Goal: Task Accomplishment & Management: Manage account settings

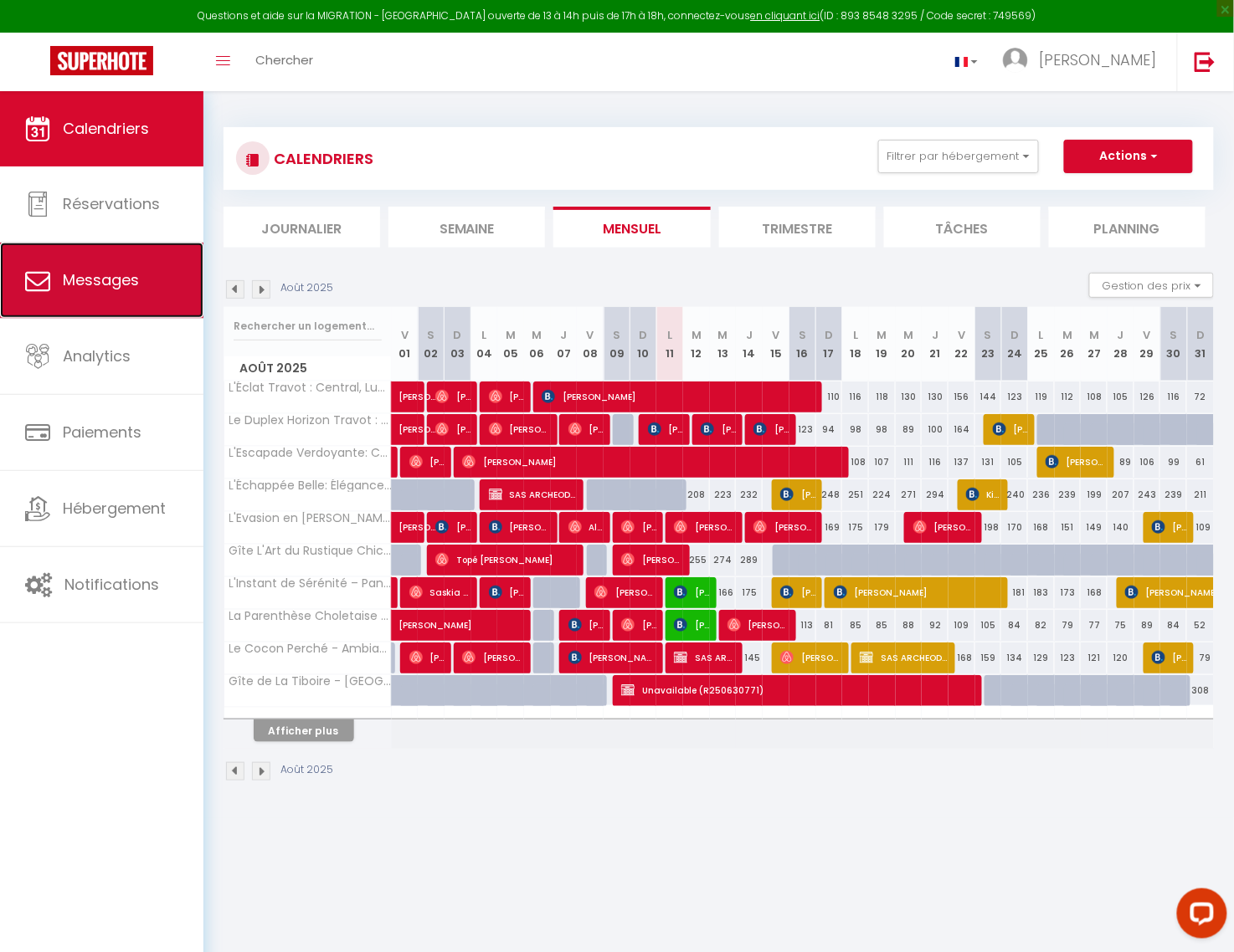
click at [107, 285] on span "Messages" at bounding box center [100, 280] width 76 height 21
select select "message"
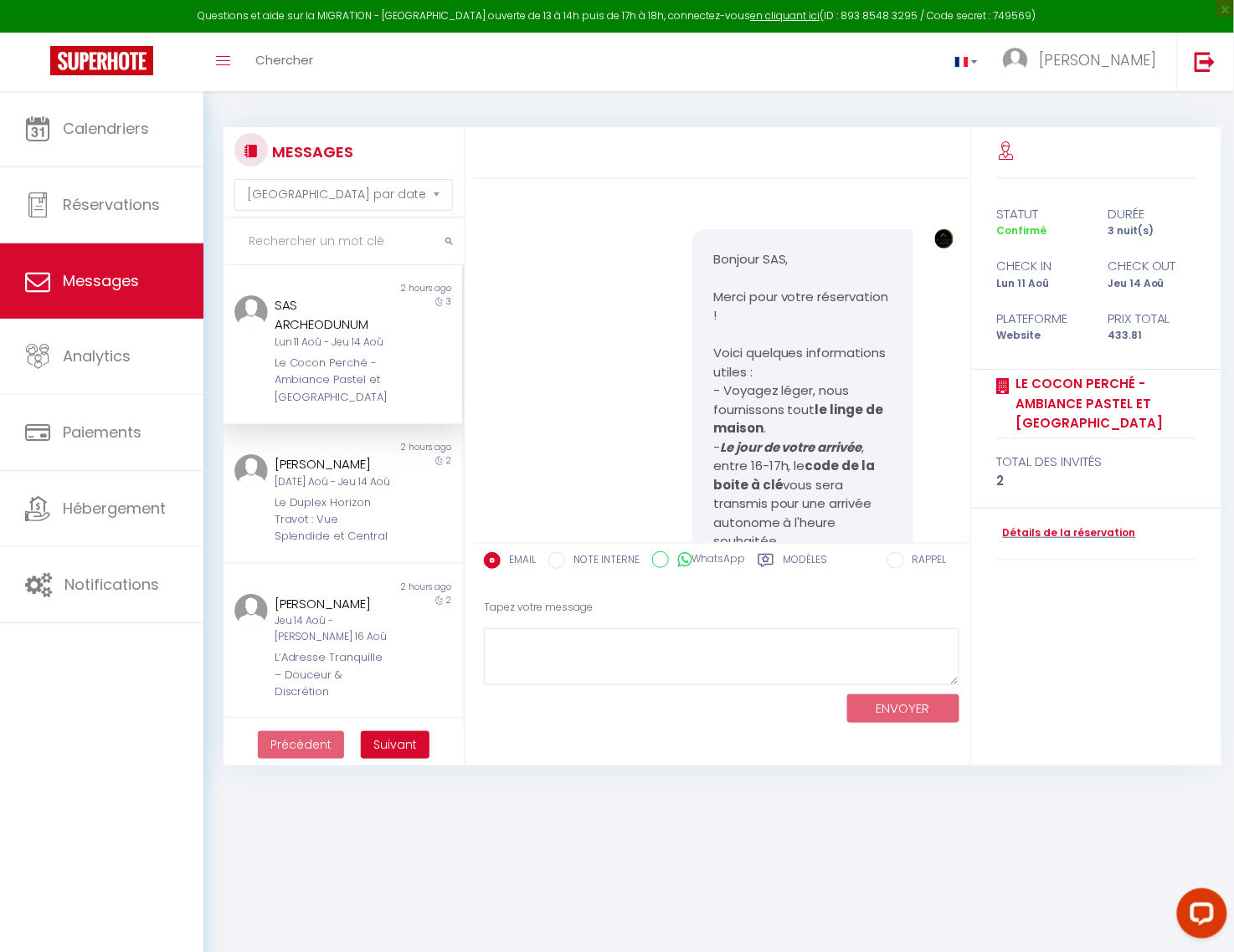
scroll to position [6897, 0]
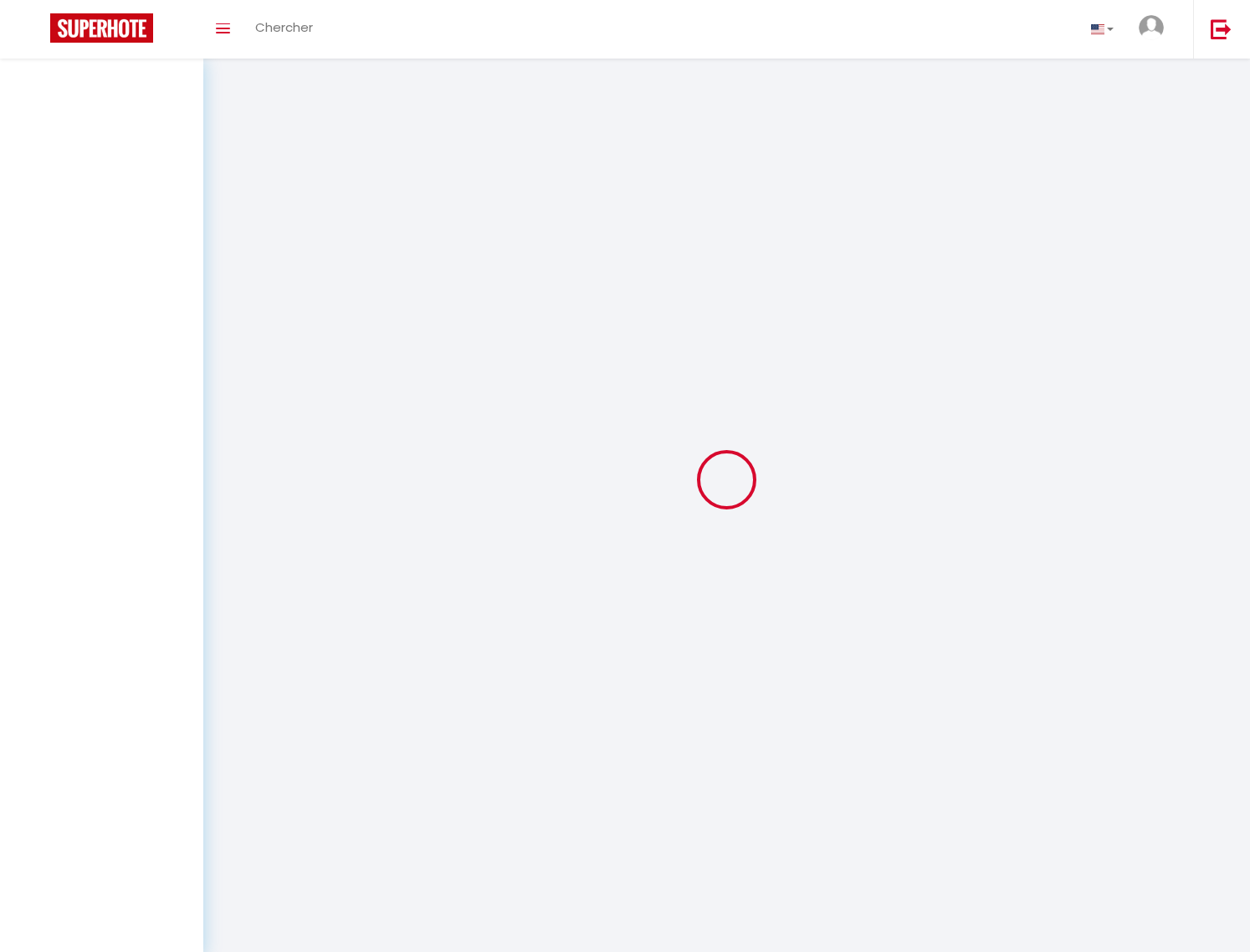
select select "message"
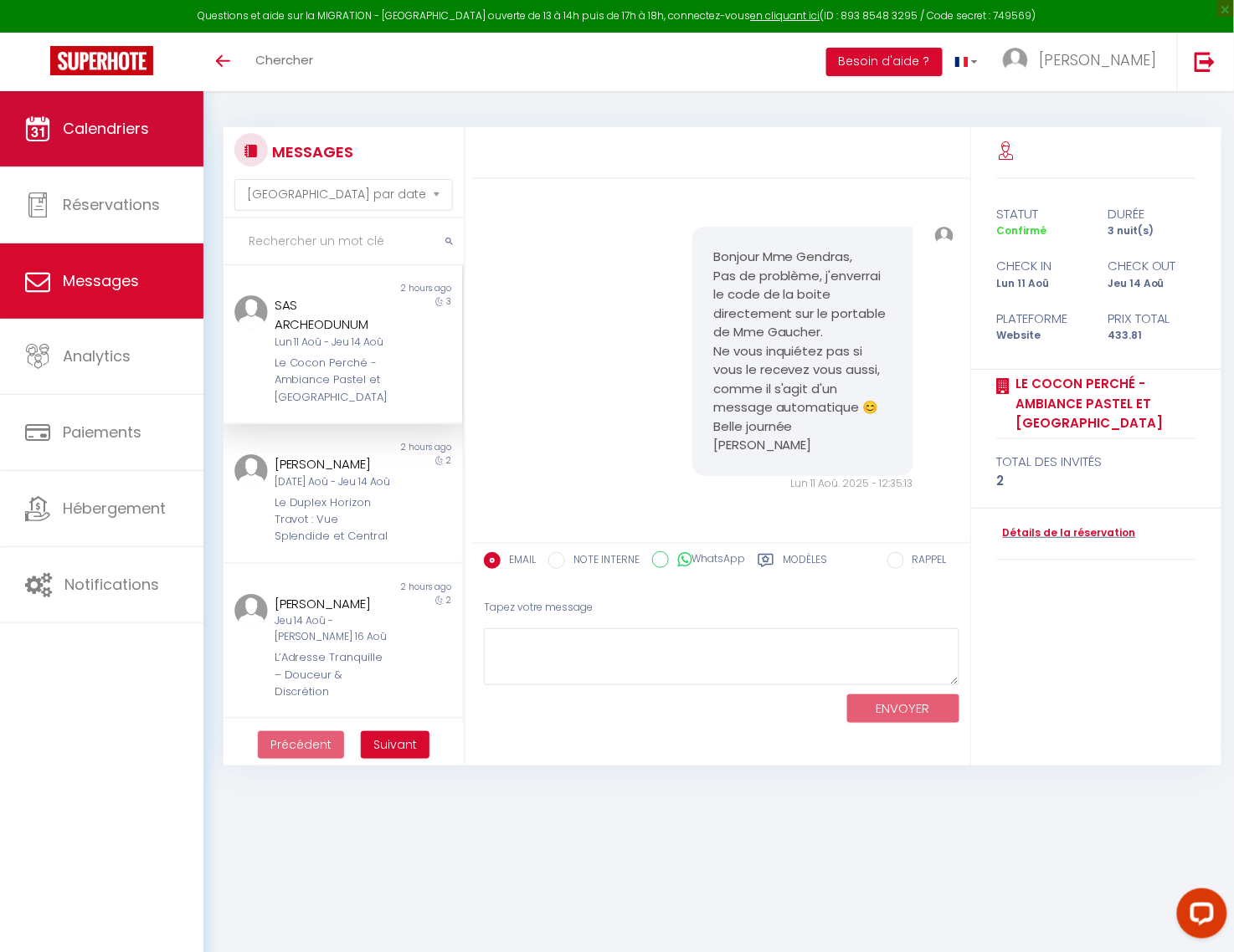
click at [131, 135] on span "Calendriers" at bounding box center [105, 128] width 86 height 21
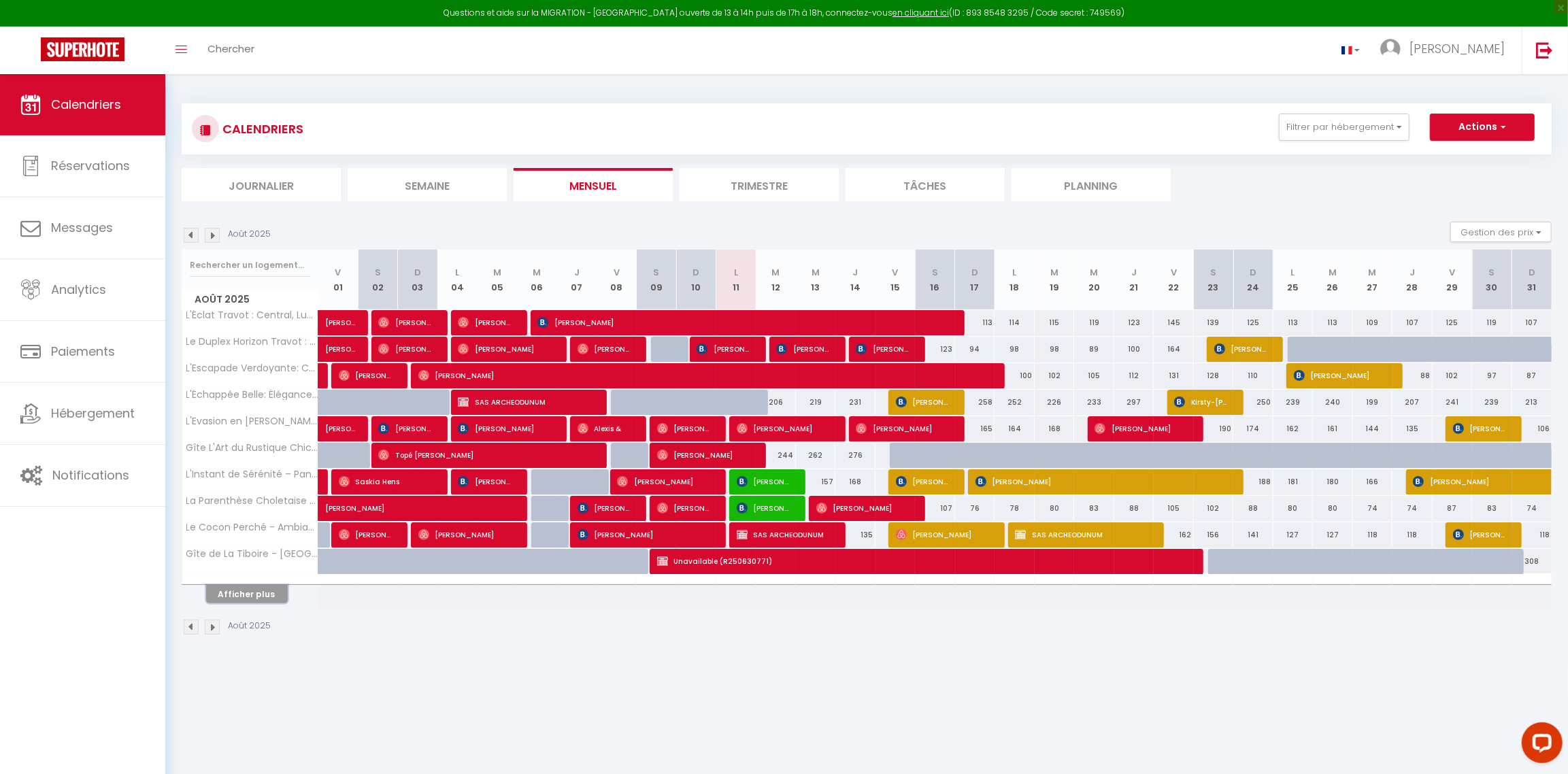
click at [241, 598] on button "Afficher plus" at bounding box center [247, 594] width 82 height 18
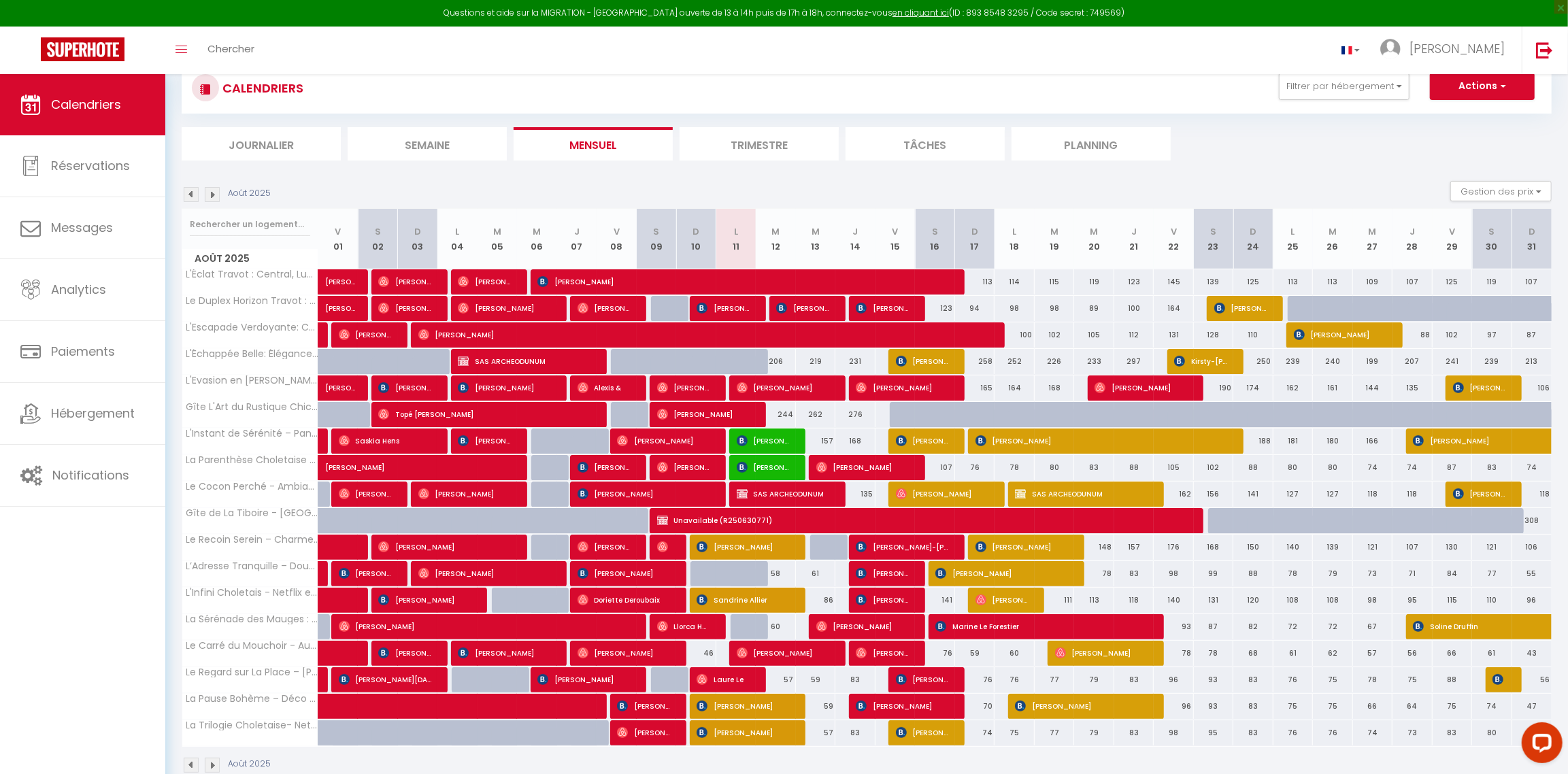
scroll to position [74, 0]
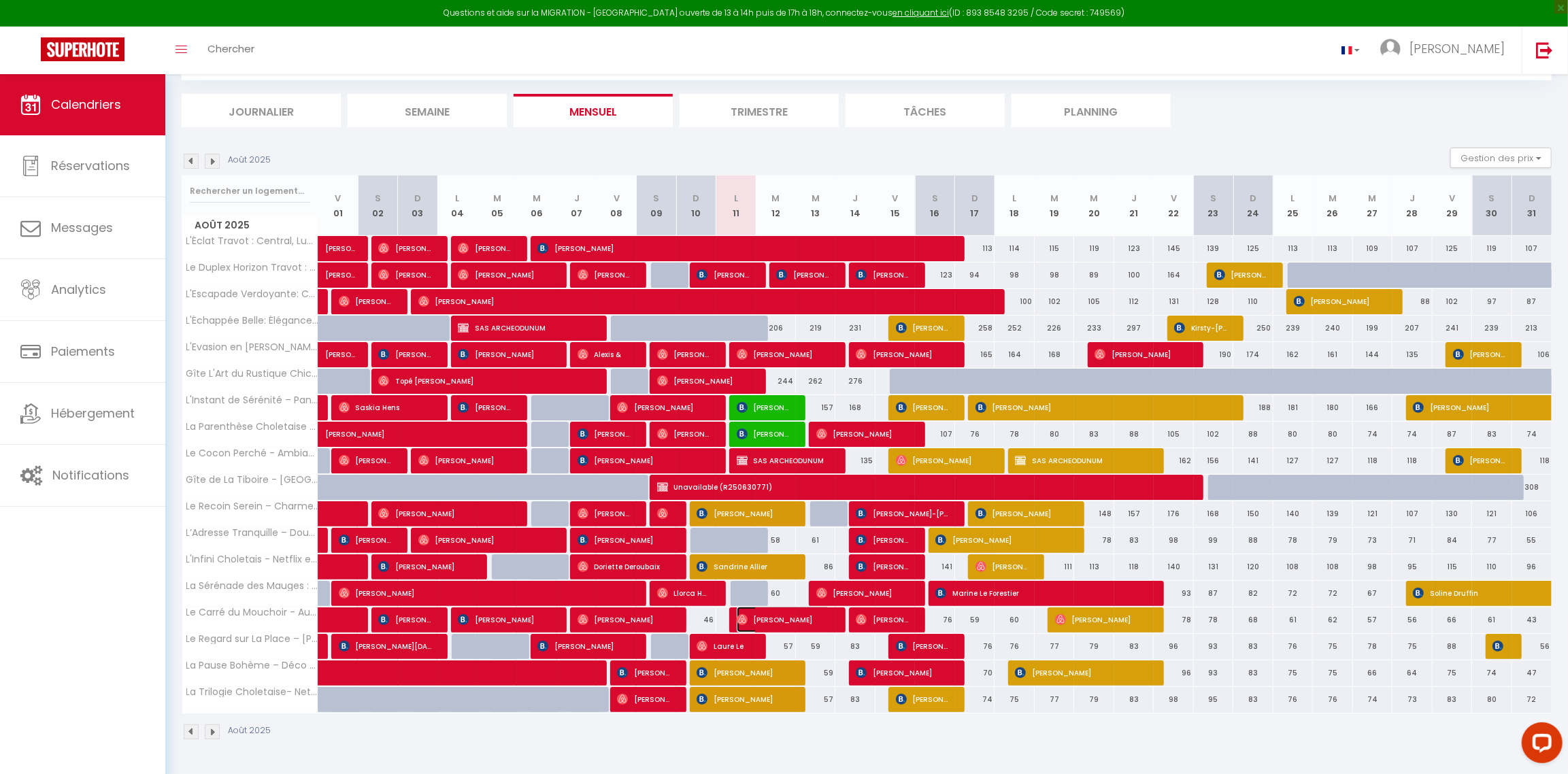
click at [742, 623] on img at bounding box center [742, 620] width 11 height 11
select select "OK"
select select "1"
select select "0"
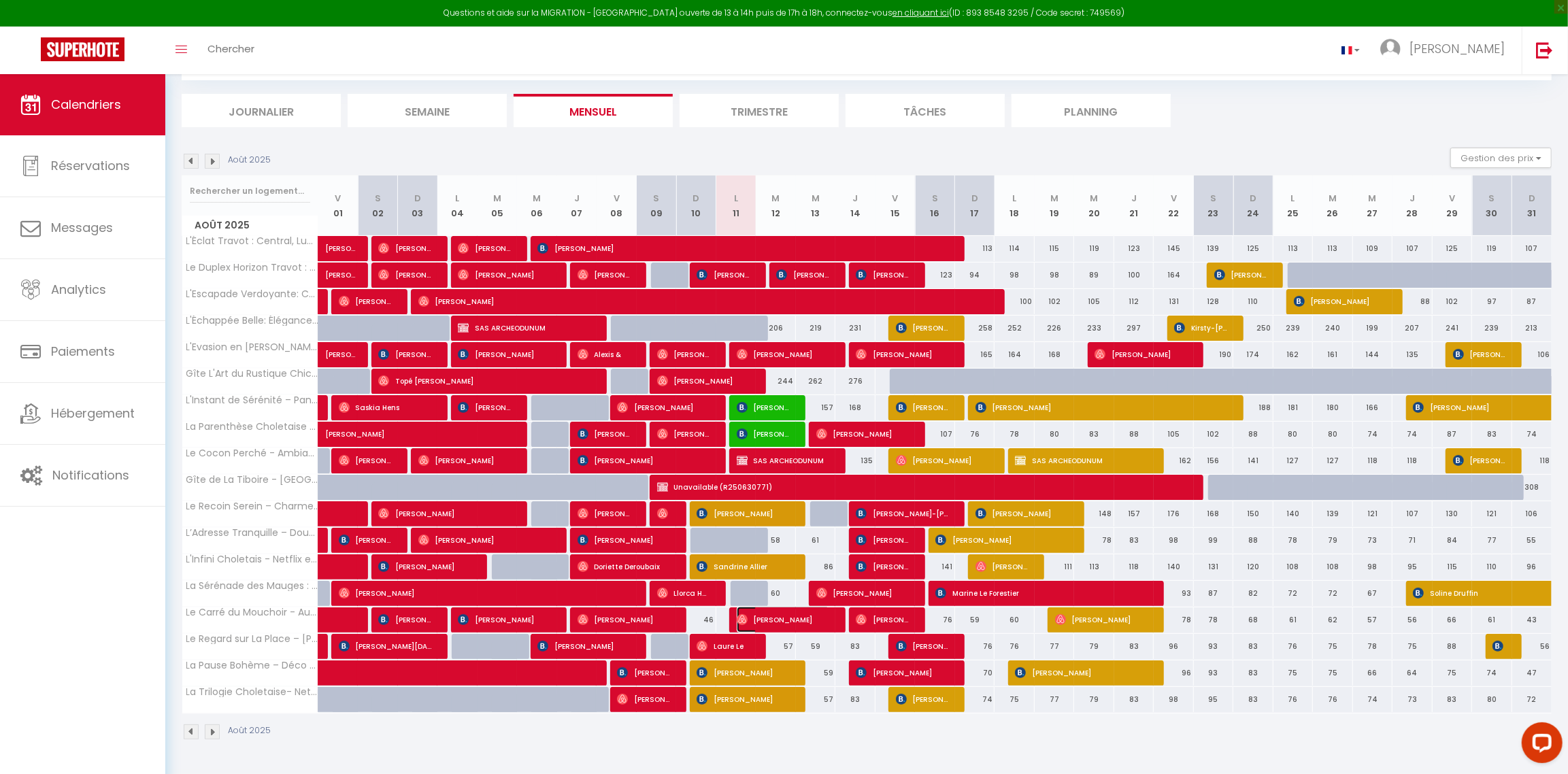
select select "1"
select select
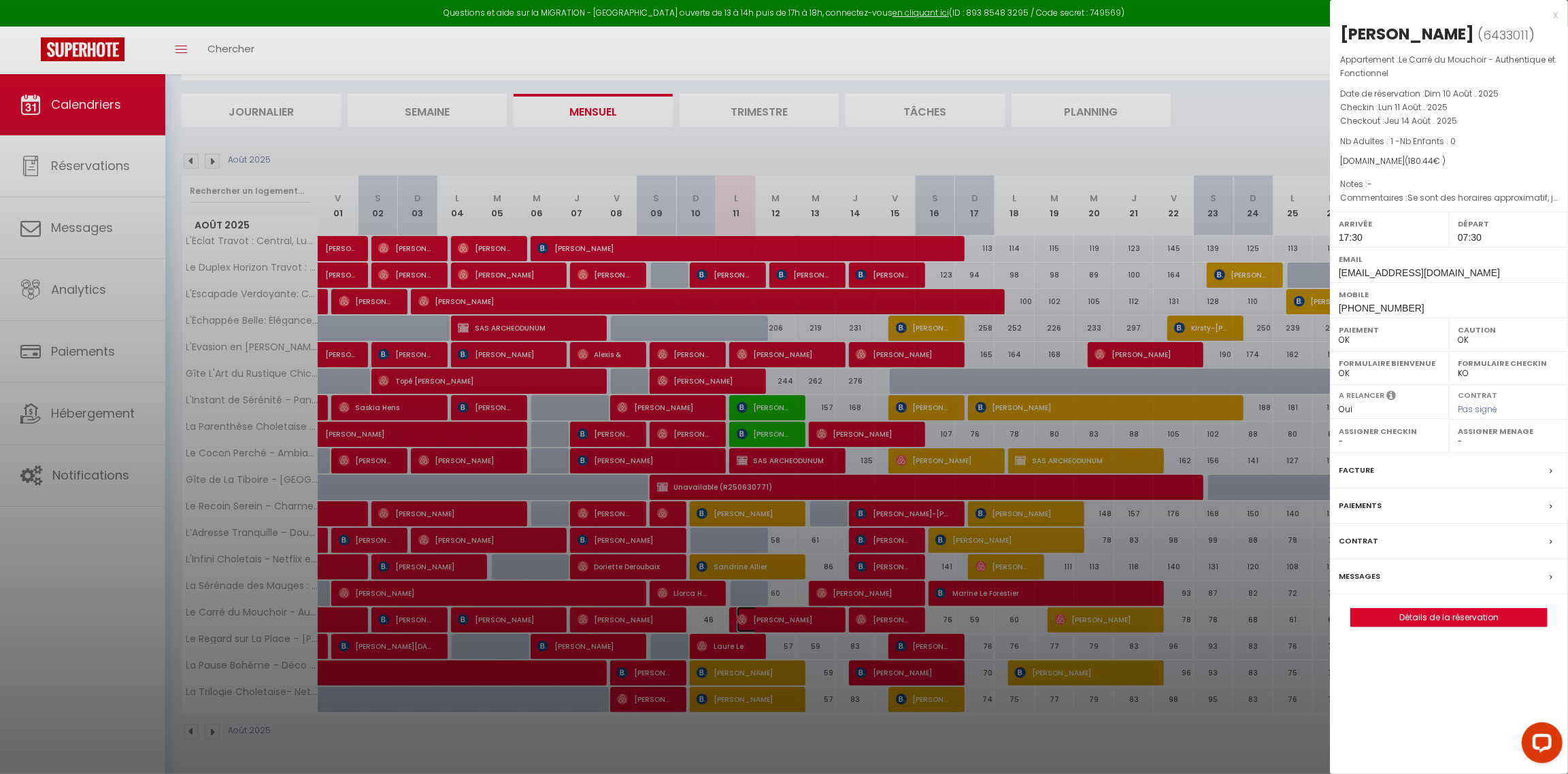
select select "44117"
click at [752, 611] on div at bounding box center [784, 387] width 1568 height 774
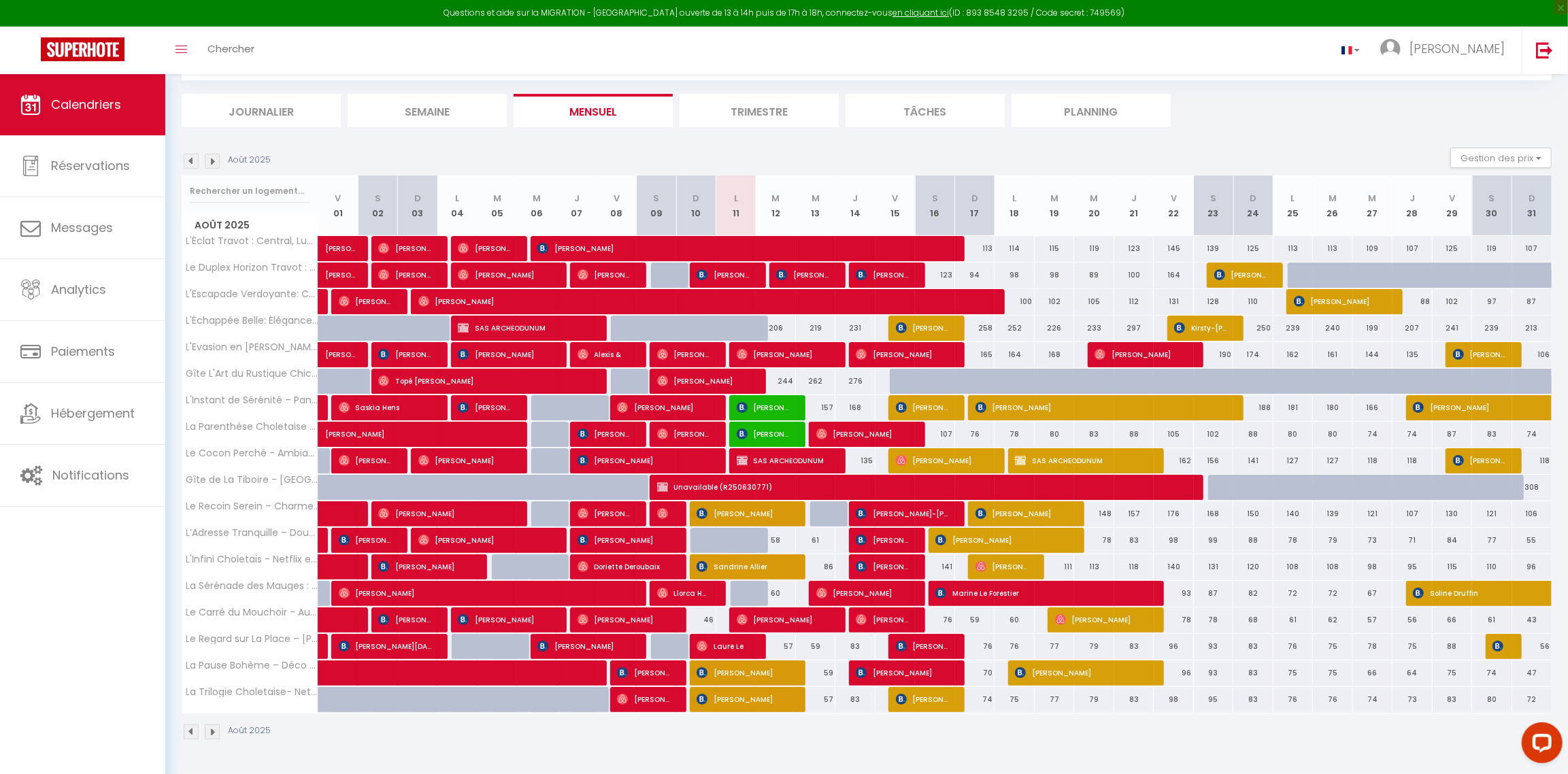
click at [1015, 105] on li "Planning" at bounding box center [1091, 111] width 159 height 34
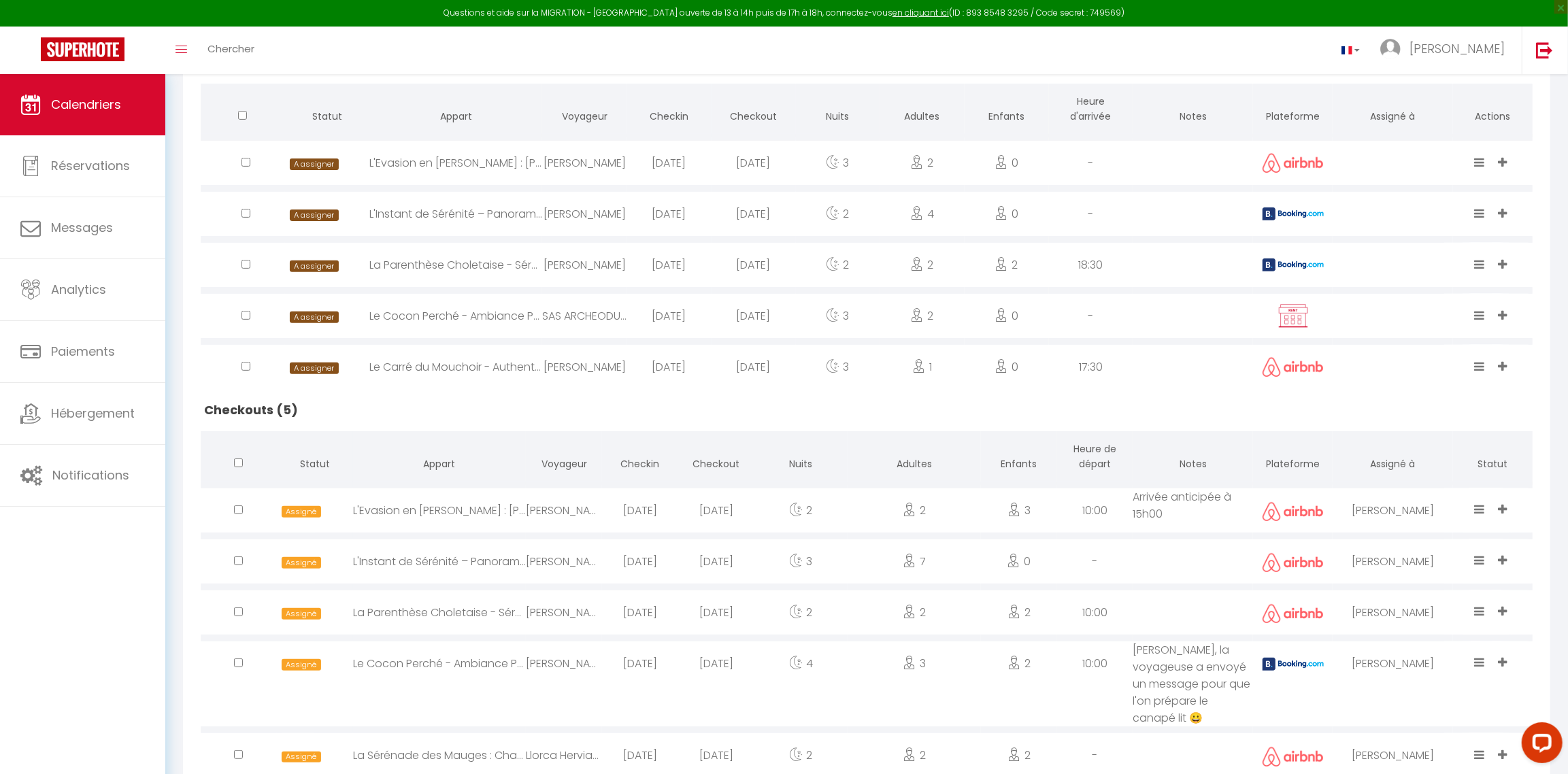
scroll to position [404, 0]
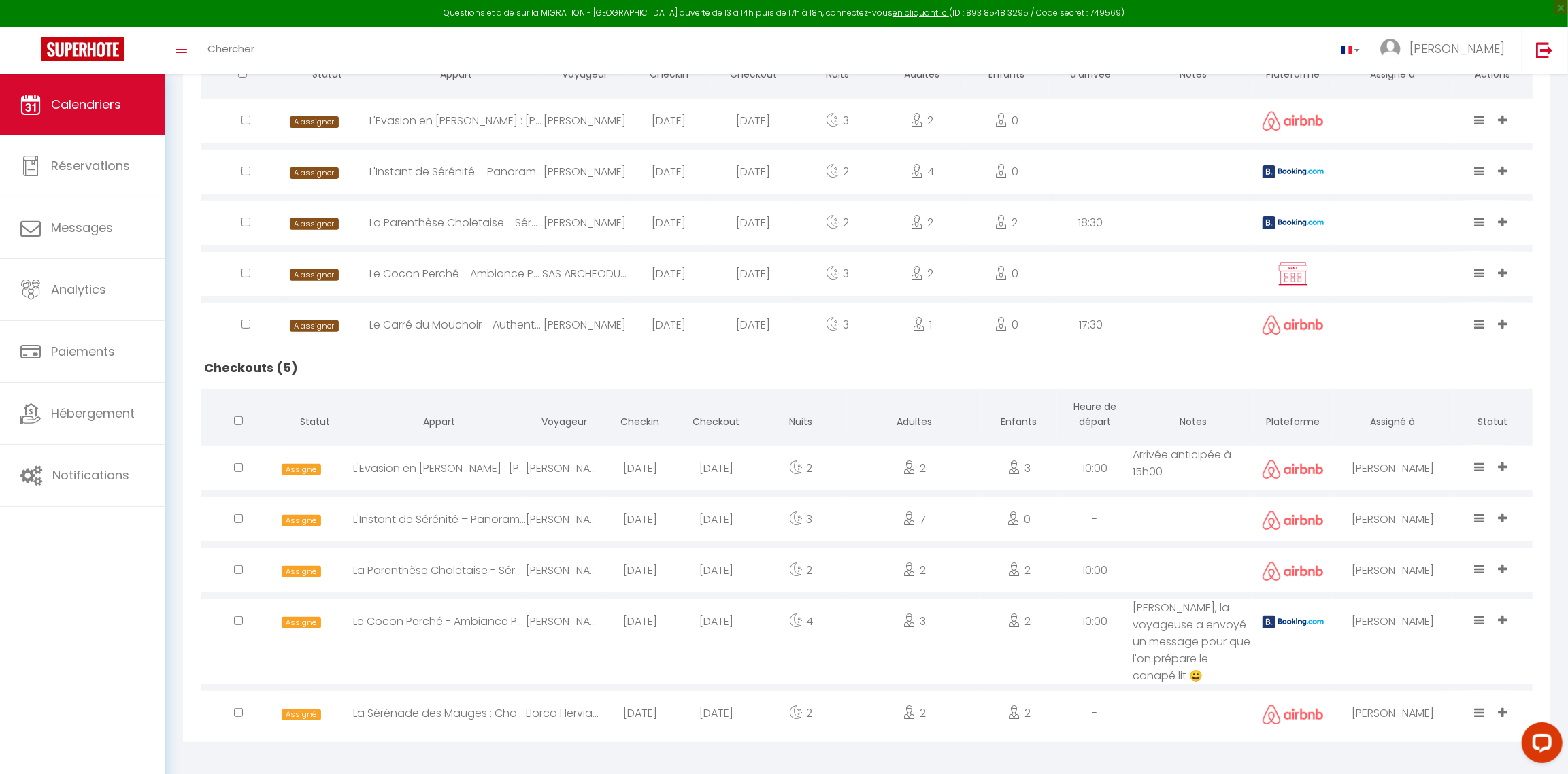
click at [1015, 169] on img at bounding box center [1293, 172] width 61 height 13
select select "0"
select select "1"
select select
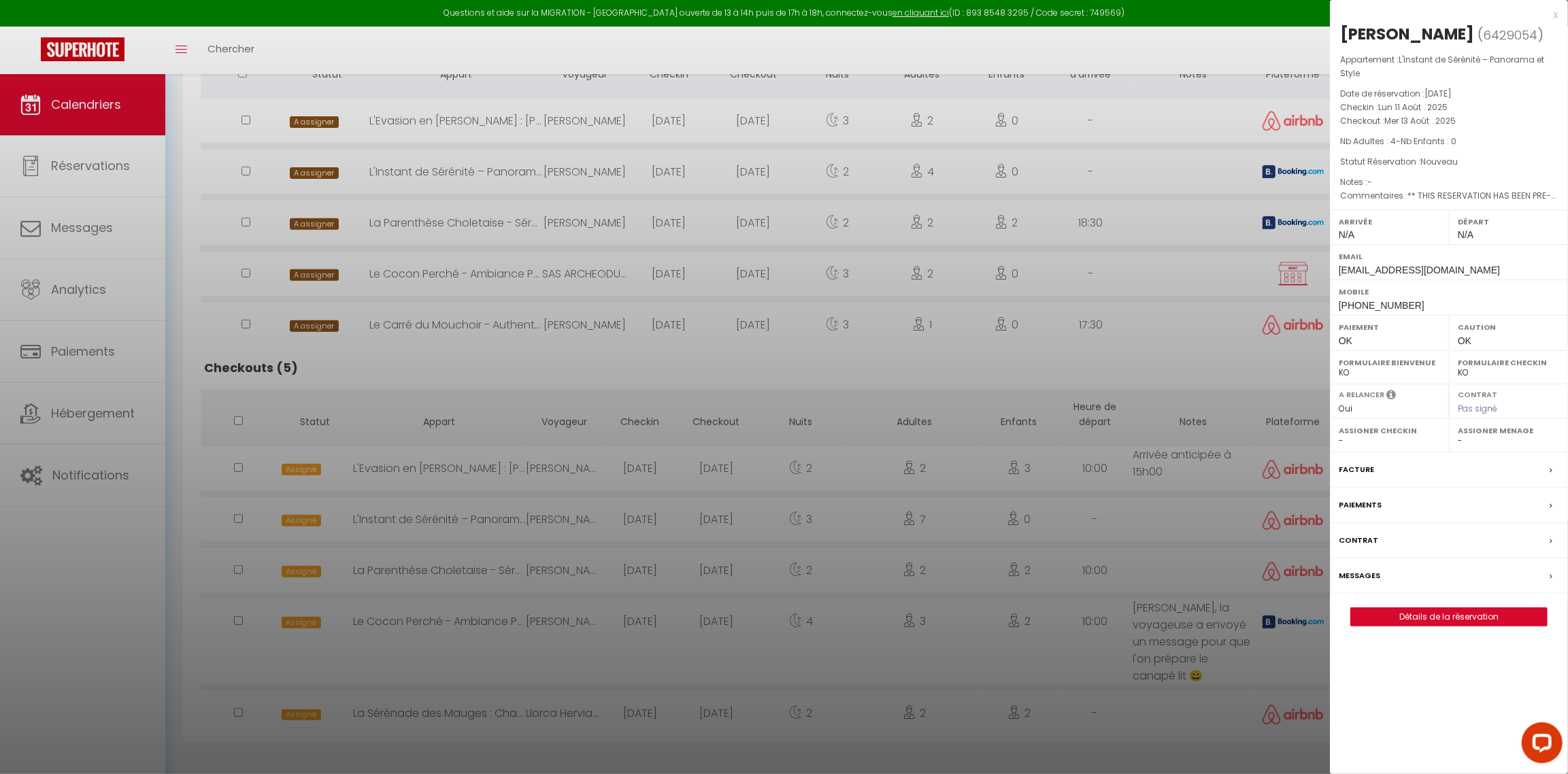
select select "46993"
click at [1015, 169] on div at bounding box center [784, 387] width 1568 height 774
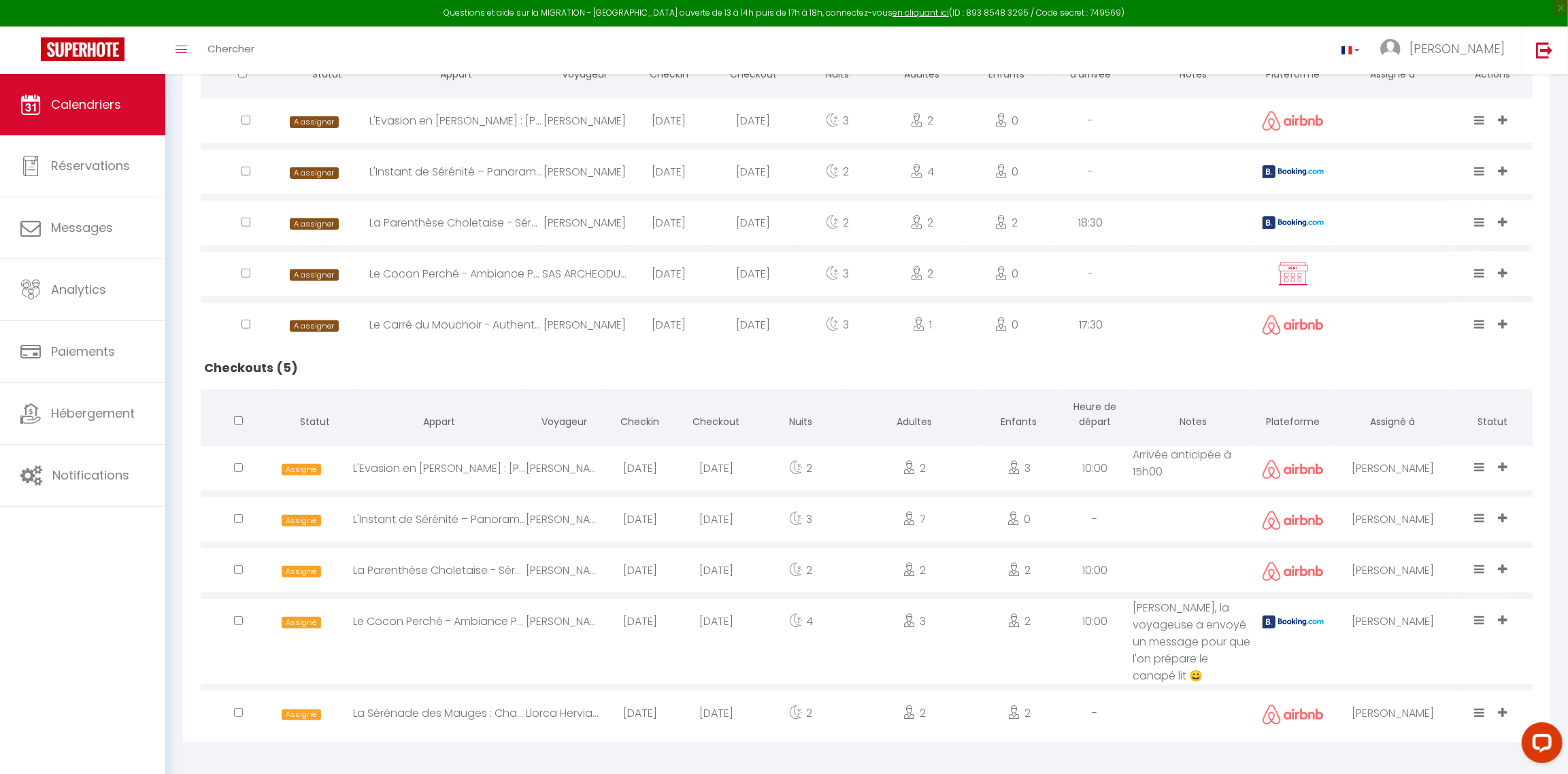
click at [1015, 223] on img at bounding box center [1293, 223] width 61 height 13
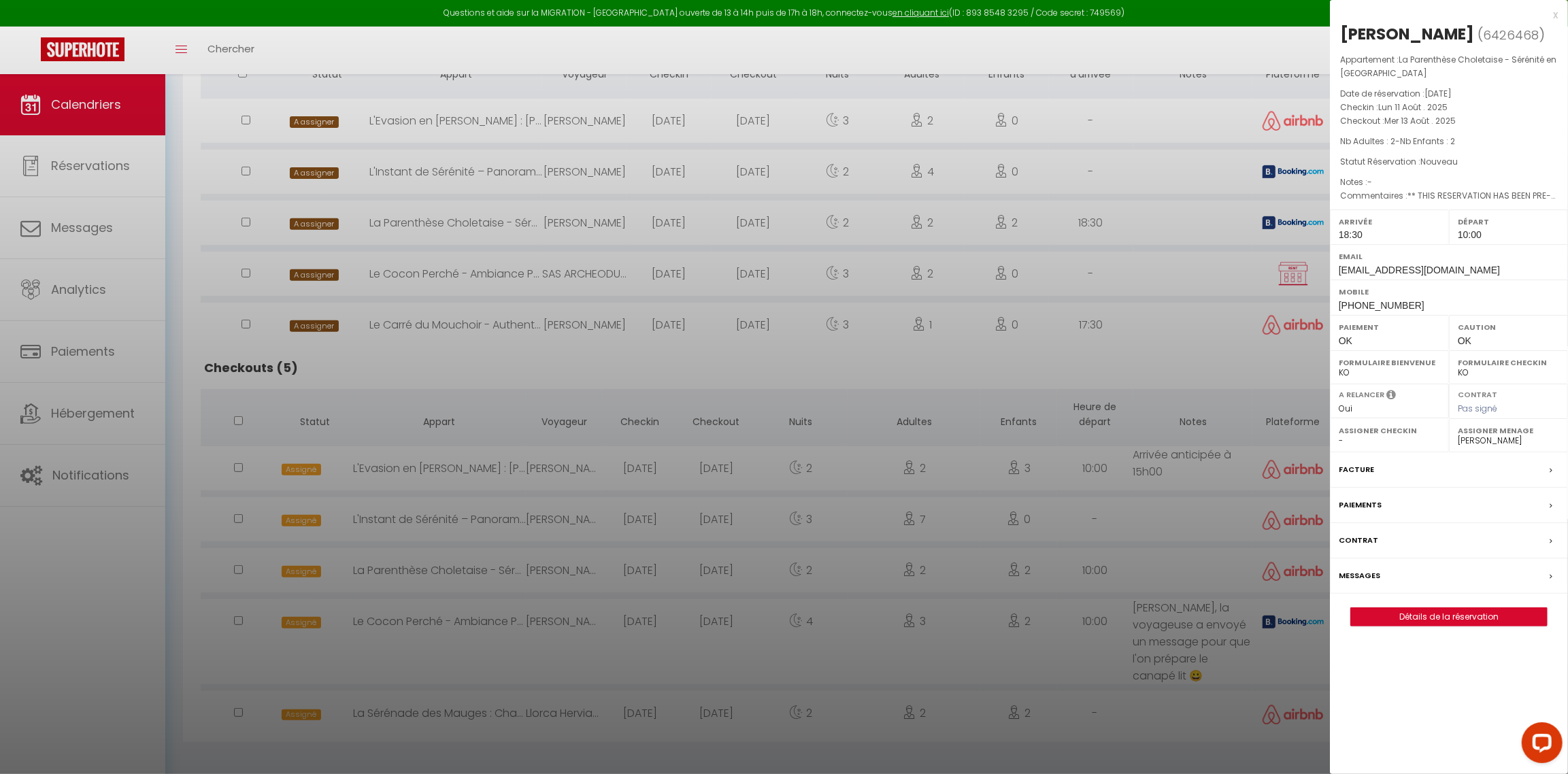
click at [1015, 219] on div at bounding box center [784, 387] width 1568 height 774
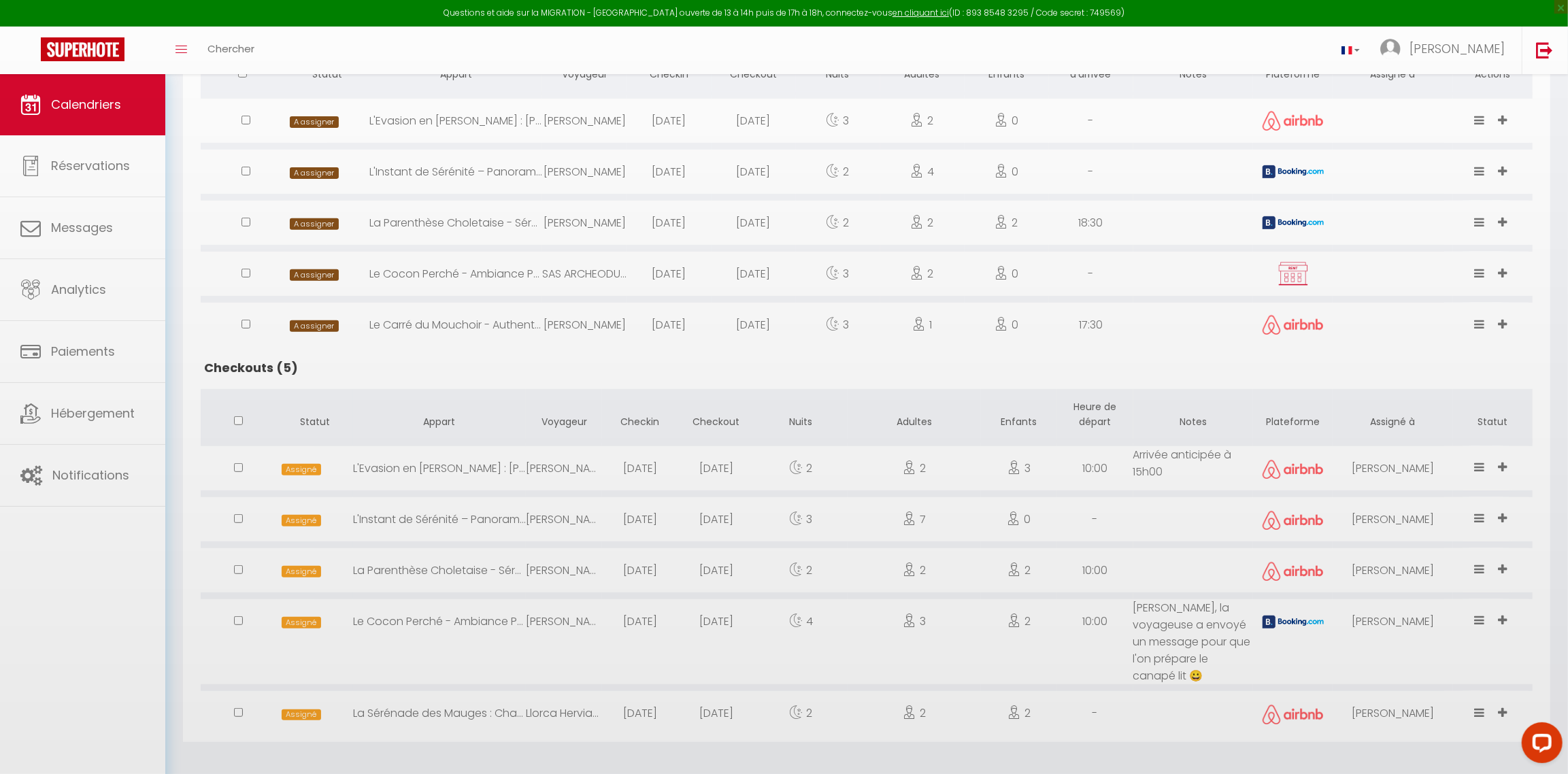
click at [1015, 267] on img at bounding box center [1292, 274] width 34 height 26
select select "0"
select select "44117"
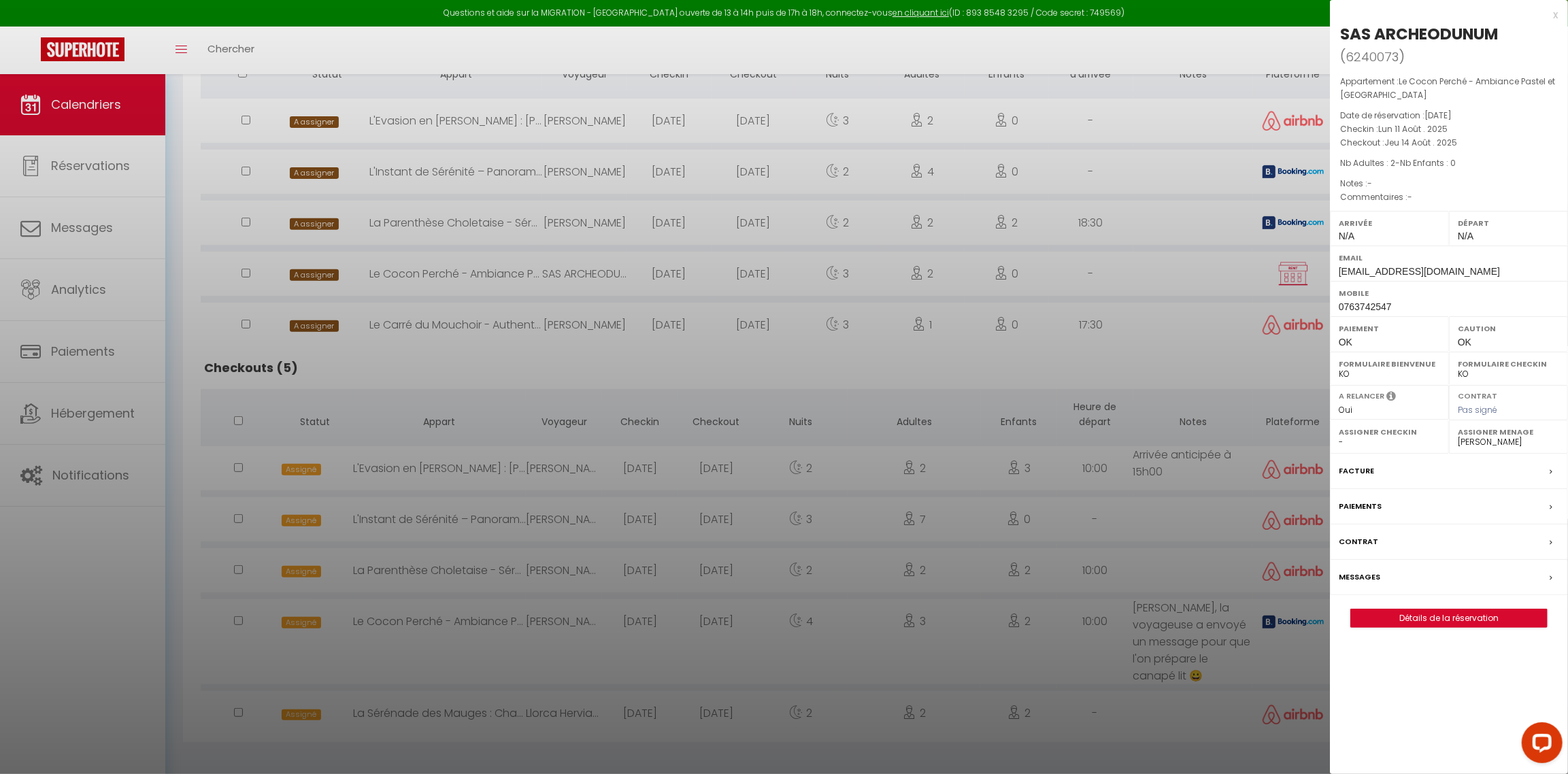
click at [1015, 267] on div at bounding box center [784, 387] width 1568 height 774
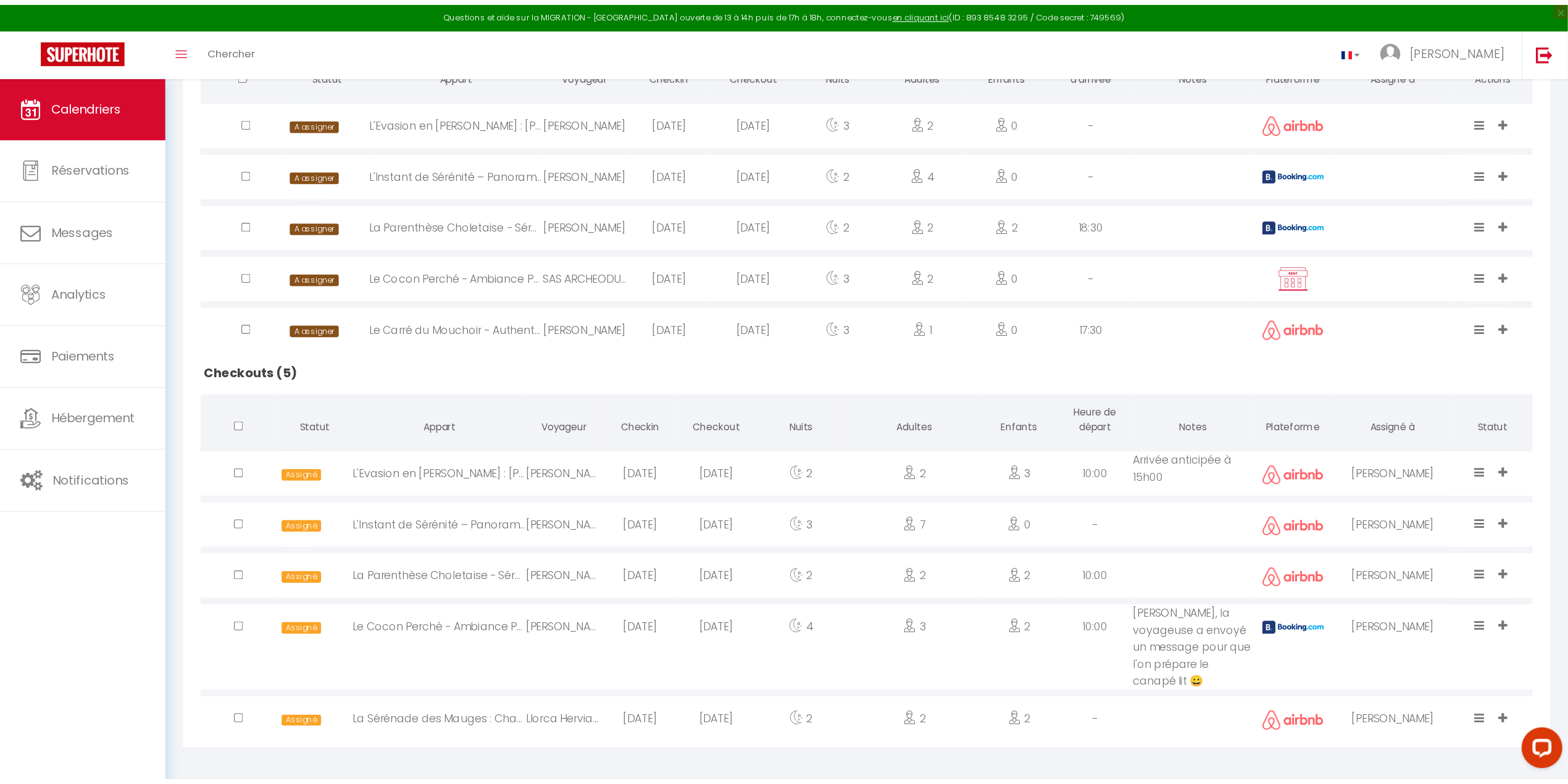
scroll to position [257, 0]
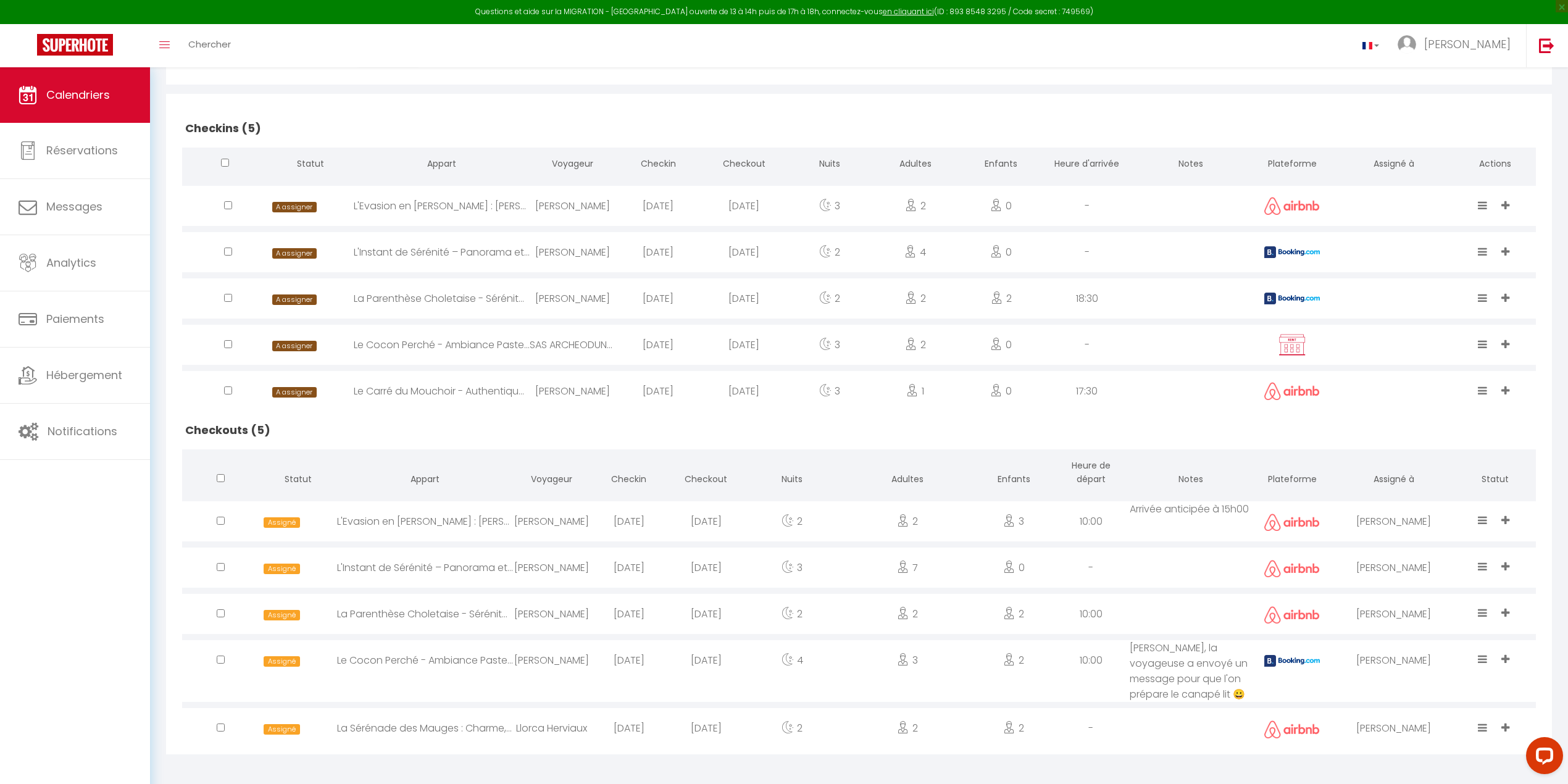
click at [894, 460] on th "Adultes" at bounding box center [907, 474] width 135 height 49
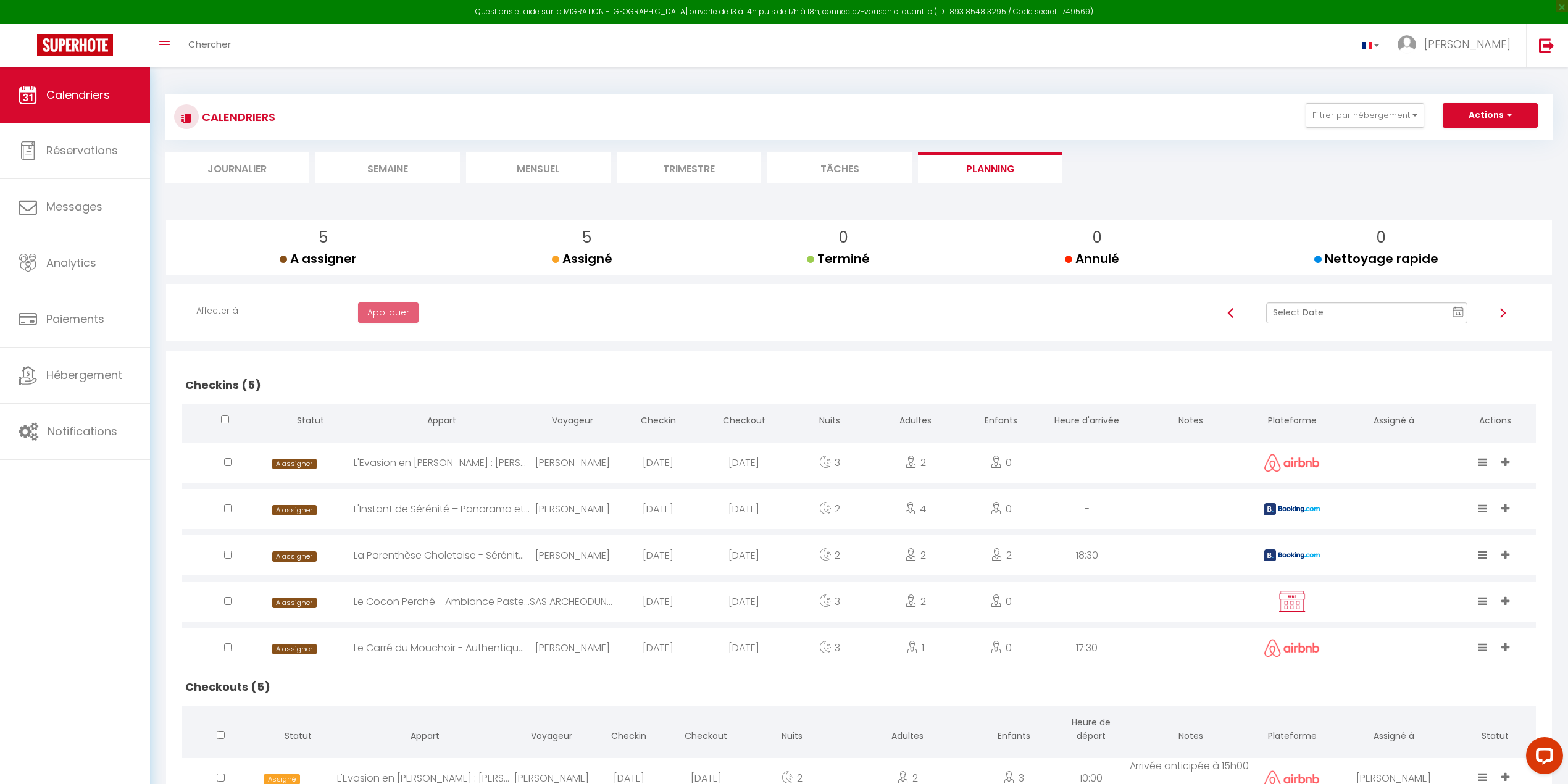
click at [544, 161] on li "Mensuel" at bounding box center [538, 167] width 144 height 31
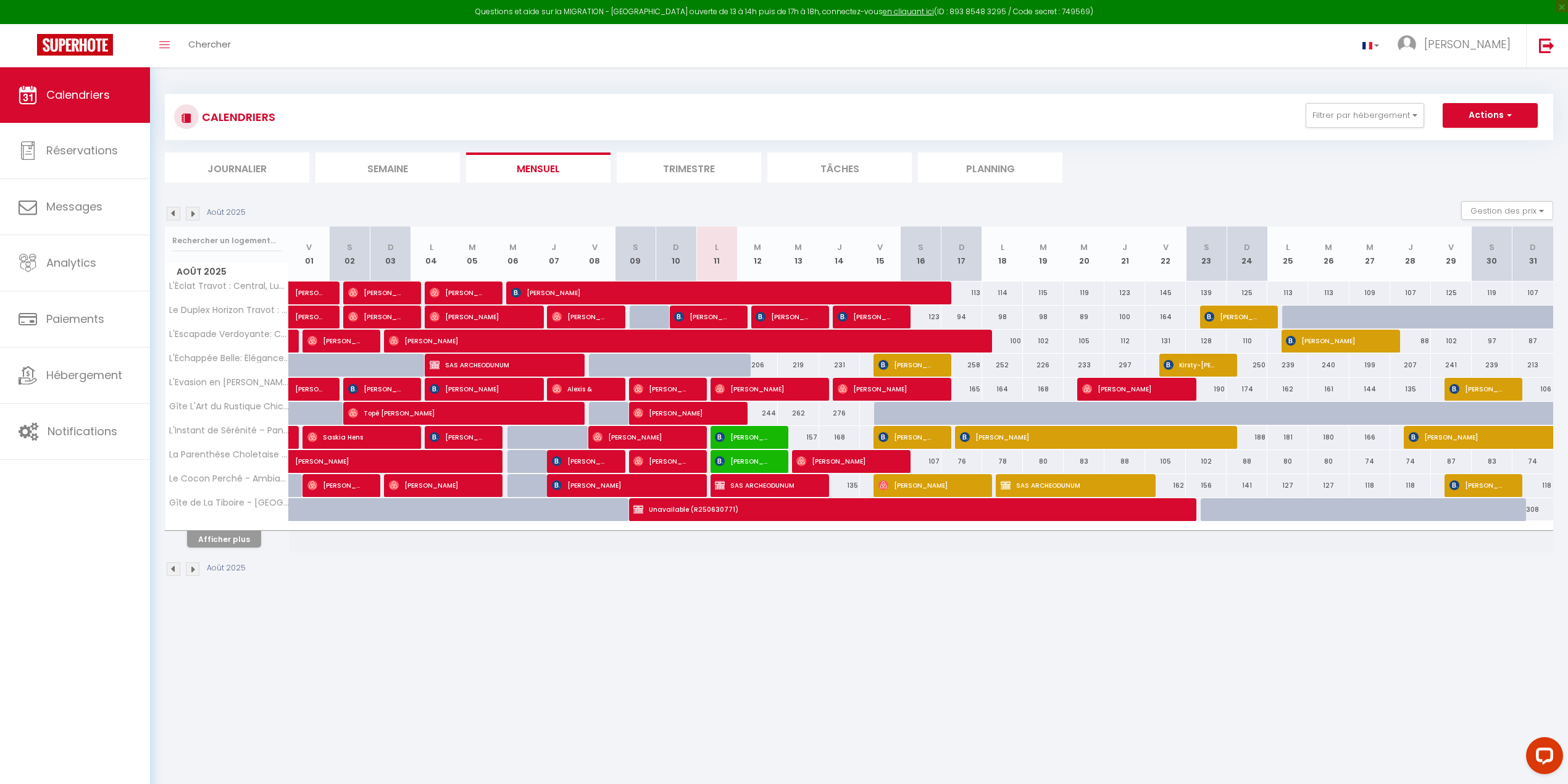
click at [388, 485] on div at bounding box center [404, 485] width 41 height 23
click at [390, 485] on img at bounding box center [394, 485] width 10 height 10
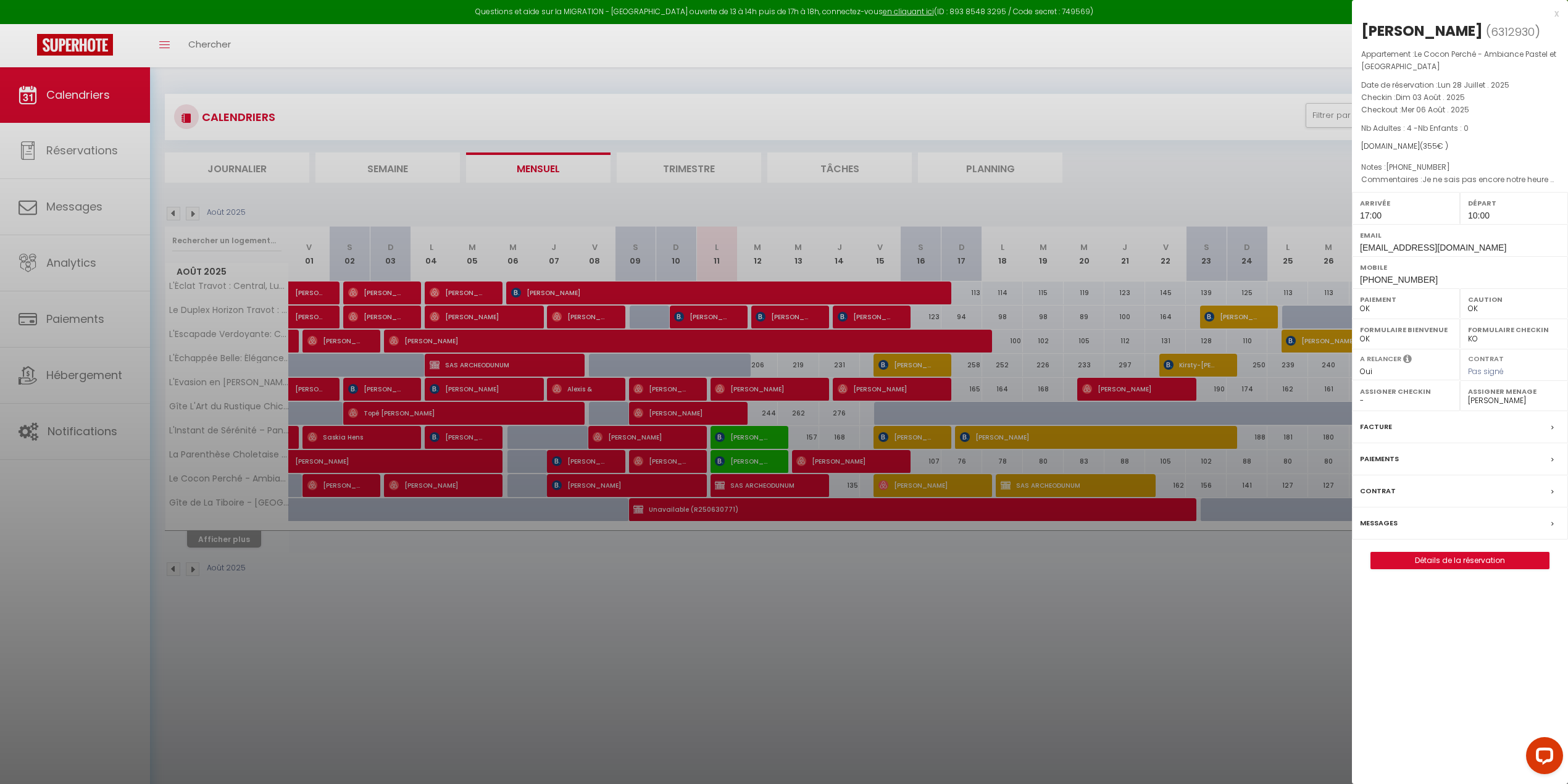
click at [922, 529] on label "Messages" at bounding box center [1379, 523] width 38 height 13
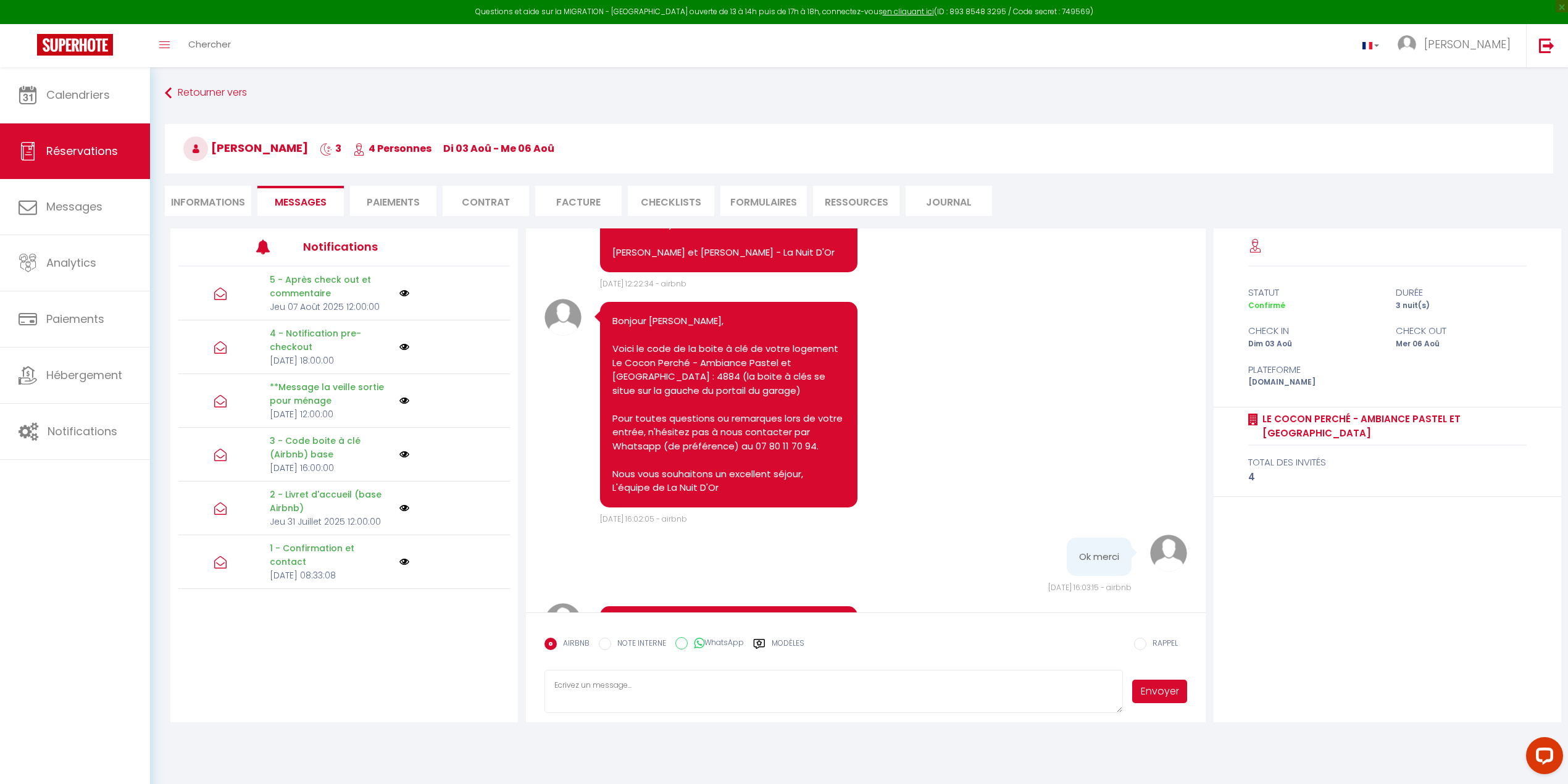
scroll to position [1319, 0]
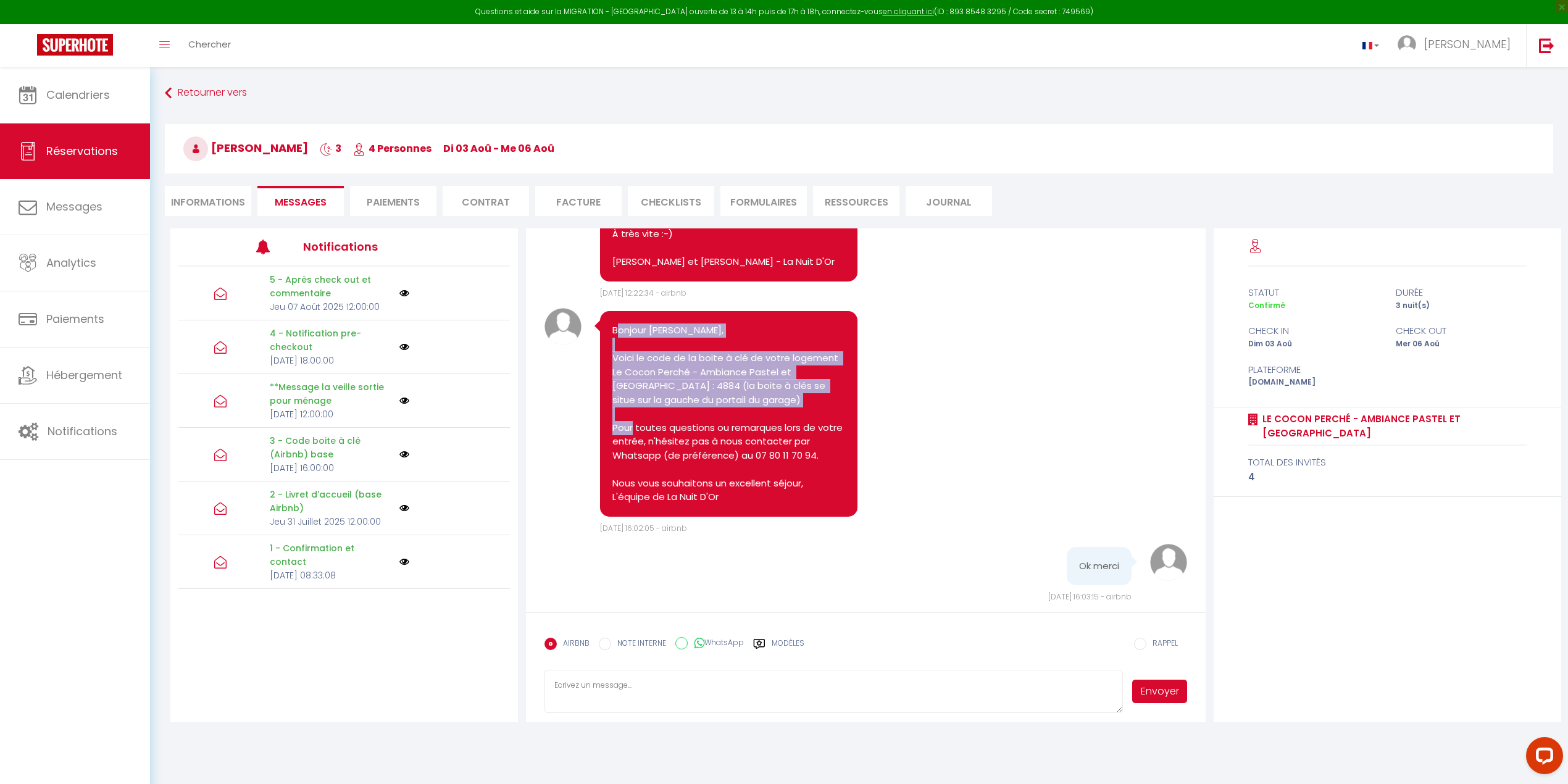
drag, startPoint x: 616, startPoint y: 430, endPoint x: 637, endPoint y: 482, distance: 56.1
click at [670, 504] on pre "Bonjour [PERSON_NAME], Voici le code de la boite à clé de votre logement Le Coc…" at bounding box center [729, 414] width 232 height 181
click at [626, 445] on pre "Bonjour [PERSON_NAME], Voici le code de la boite à clé de votre logement Le Coc…" at bounding box center [729, 414] width 232 height 181
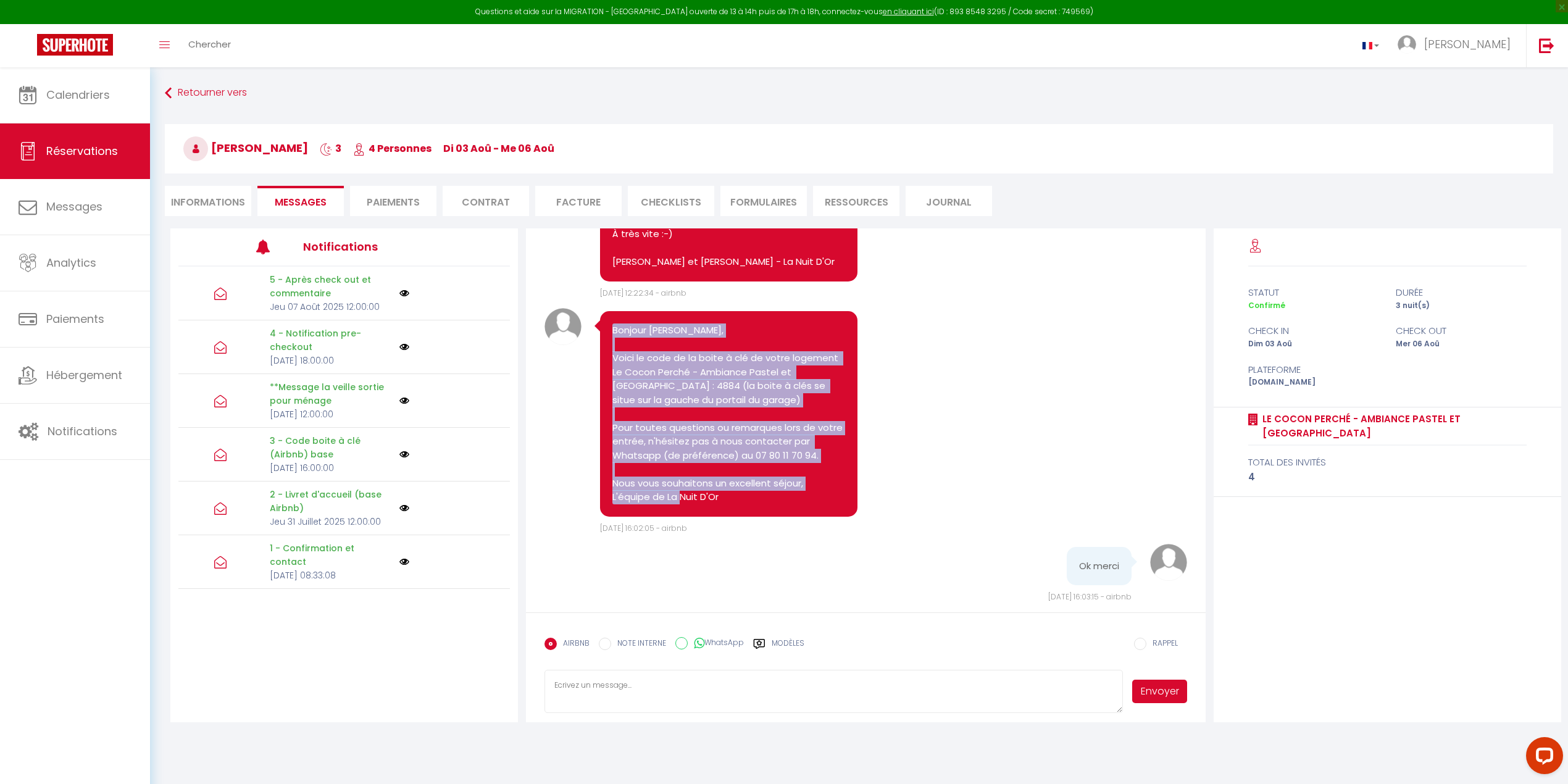
drag, startPoint x: 613, startPoint y: 426, endPoint x: 727, endPoint y: 593, distance: 202.2
click at [727, 504] on pre "Bonjour [PERSON_NAME], Voici le code de la boite à clé de votre logement Le Coc…" at bounding box center [729, 414] width 232 height 181
copy pre "Bonjour [PERSON_NAME], Voici le code de la boite à clé de votre logement Le Coc…"
click at [70, 90] on span "Calendriers" at bounding box center [78, 95] width 63 height 16
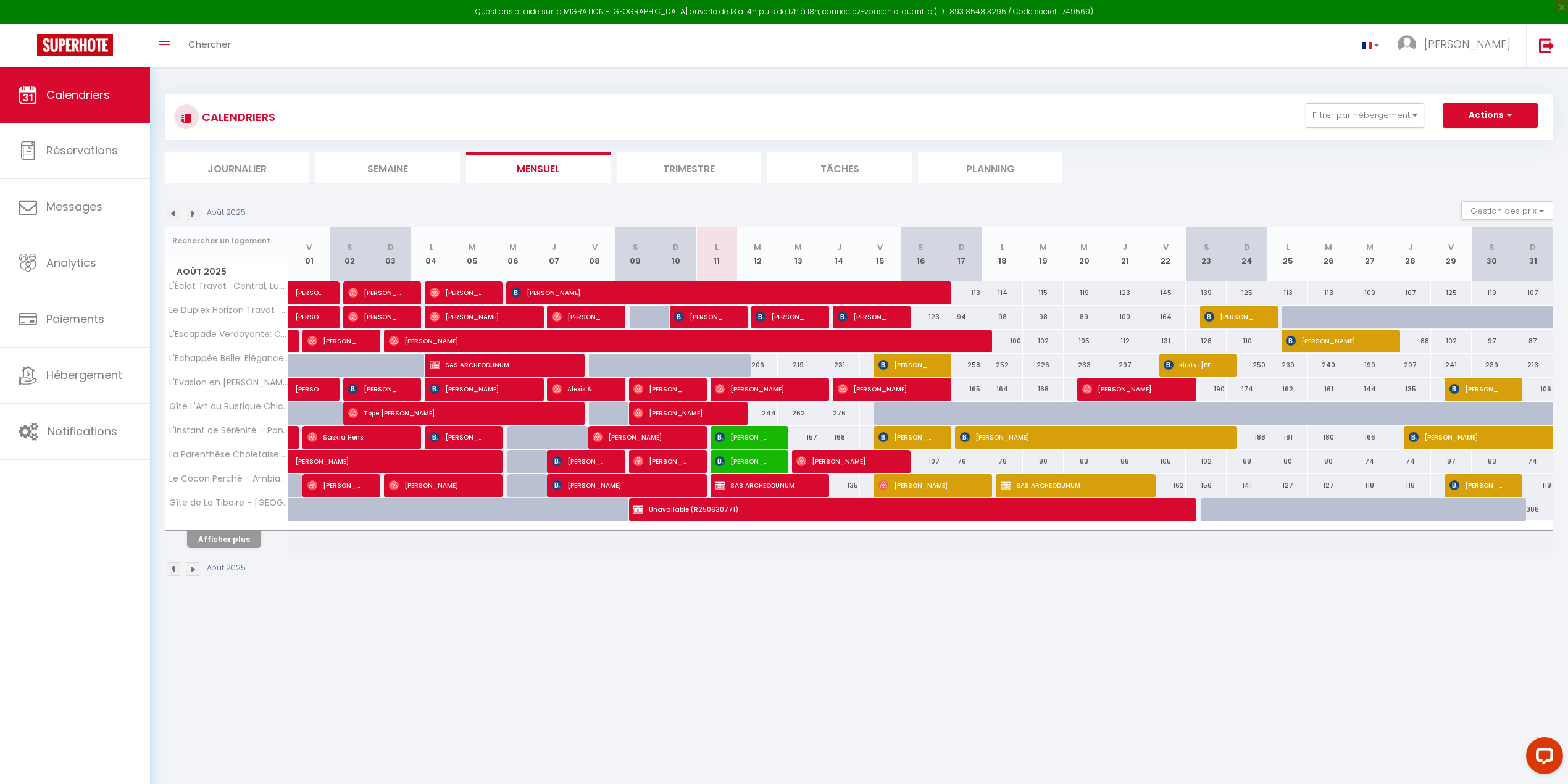
click at [922, 169] on li "Planning" at bounding box center [990, 167] width 144 height 31
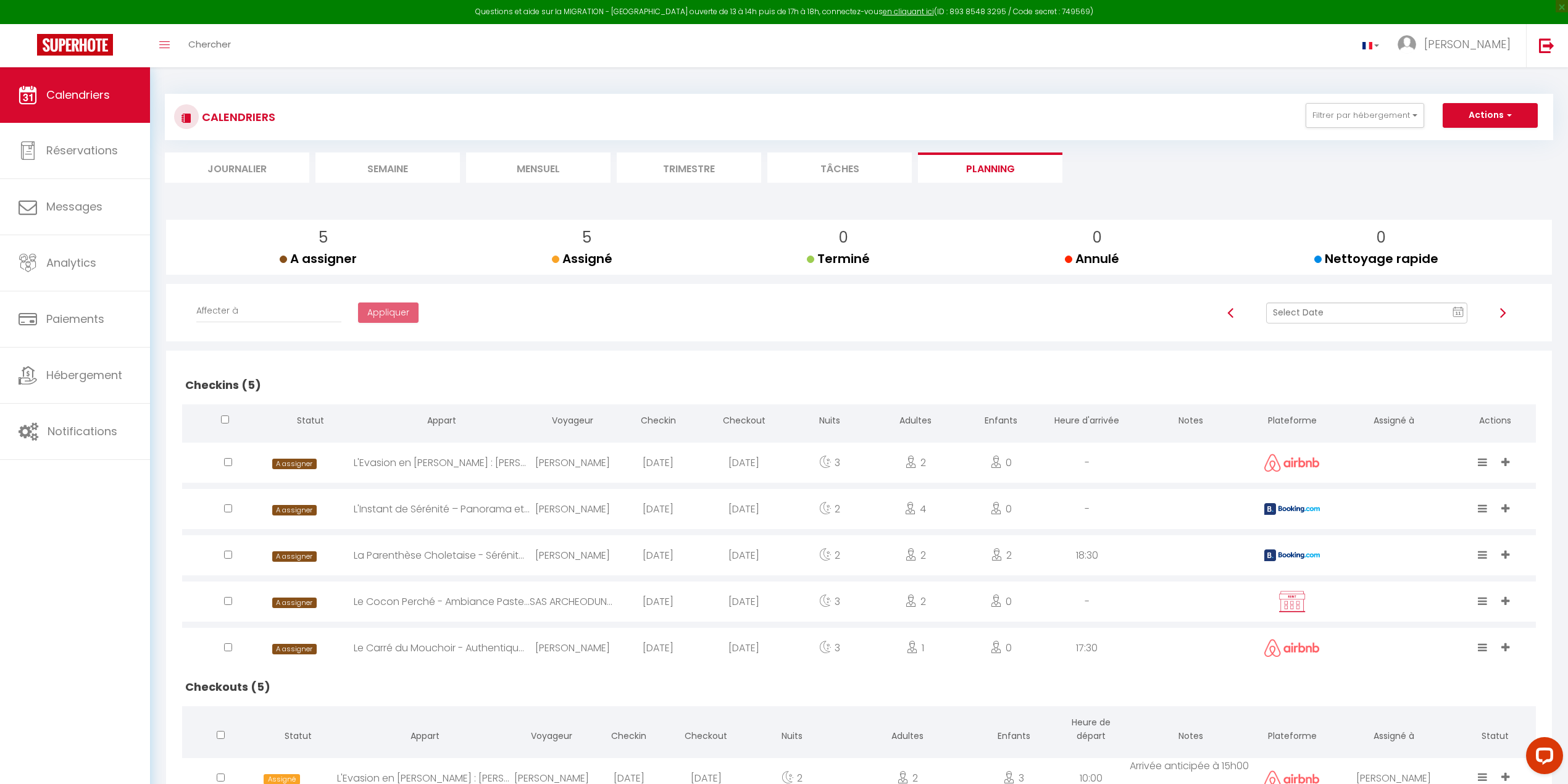
click at [922, 314] on rect at bounding box center [1458, 312] width 10 height 9
click at [922, 420] on td "12" at bounding box center [1371, 418] width 20 height 20
select select
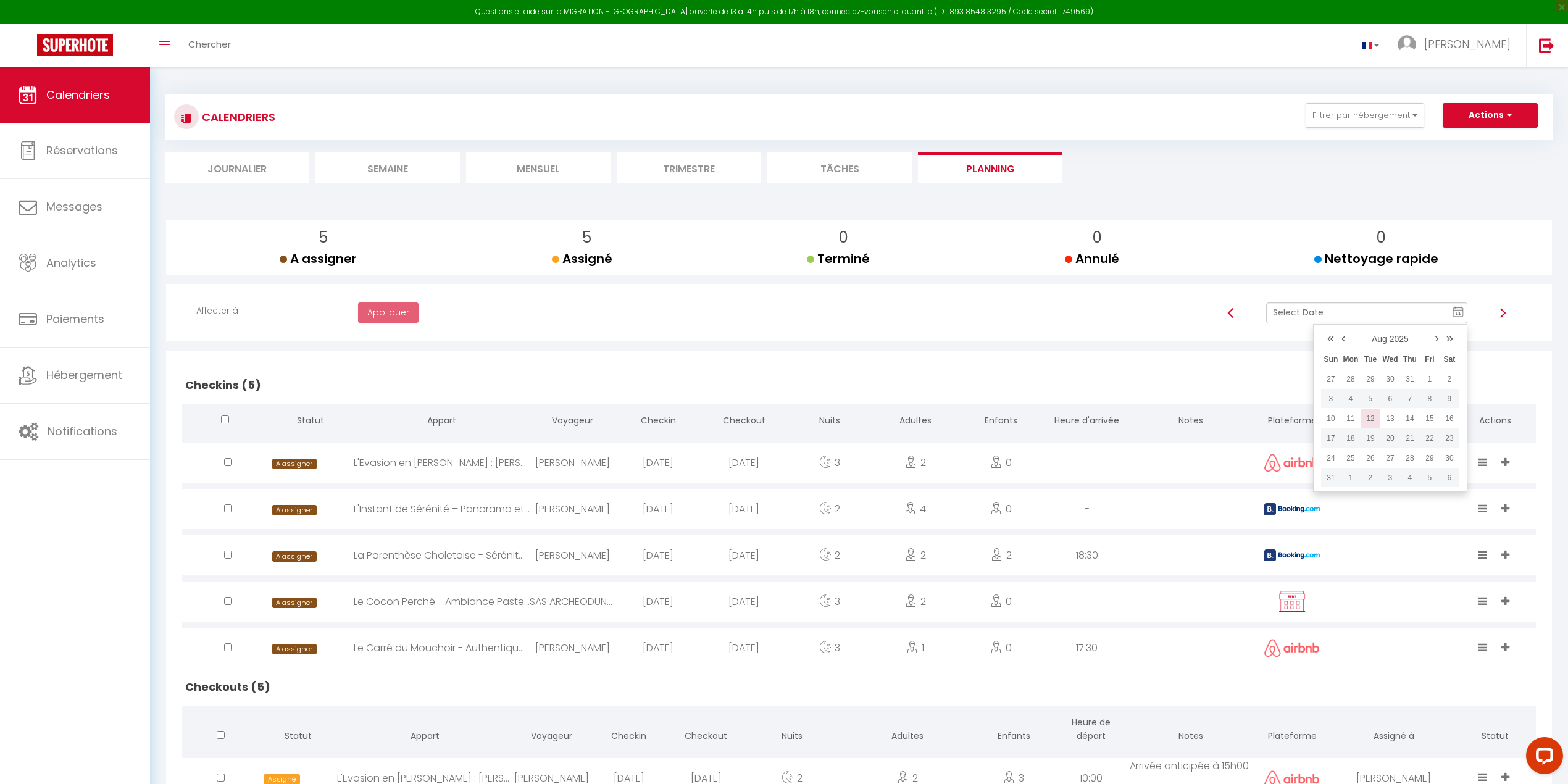
select select
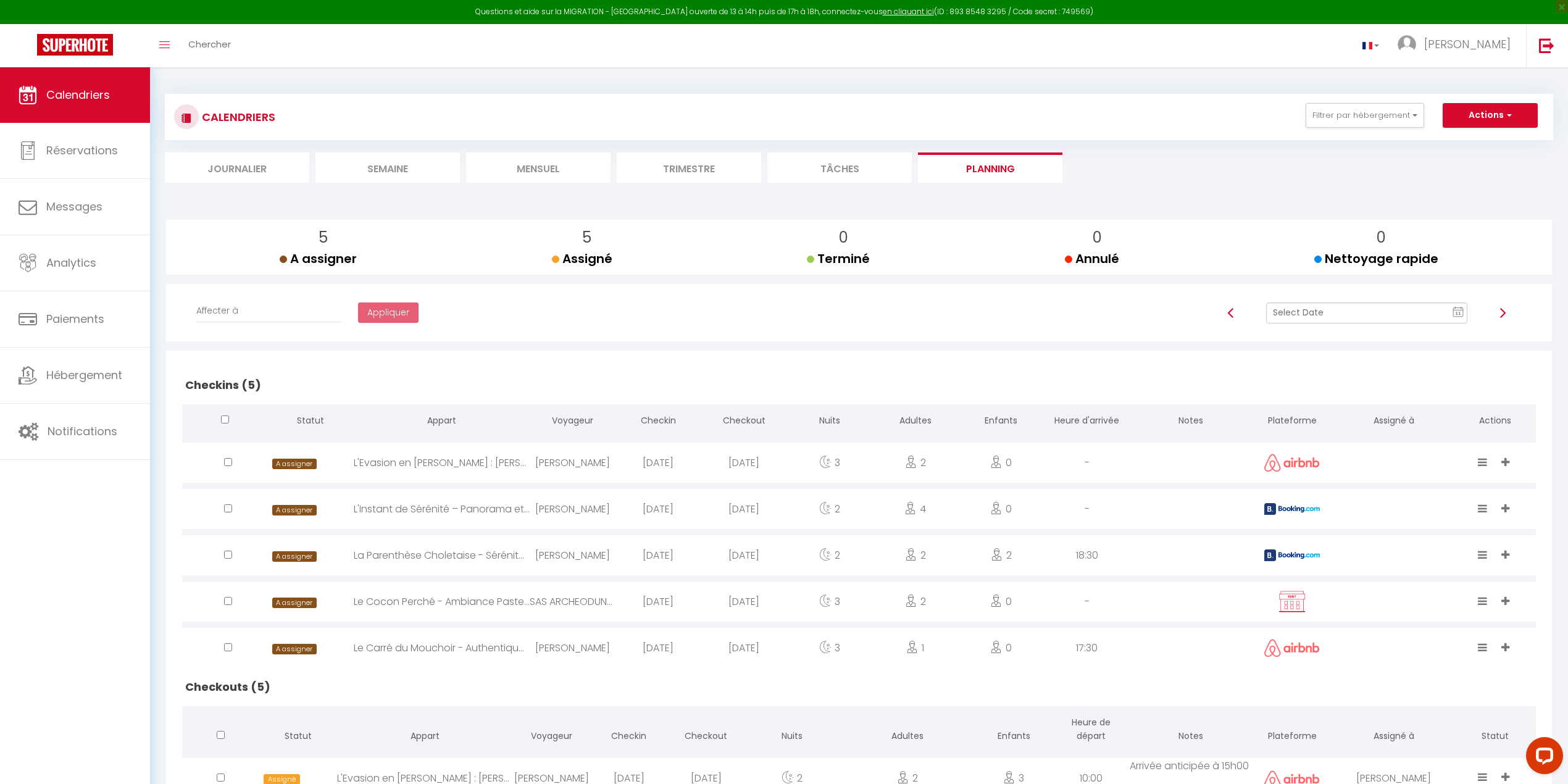
select select
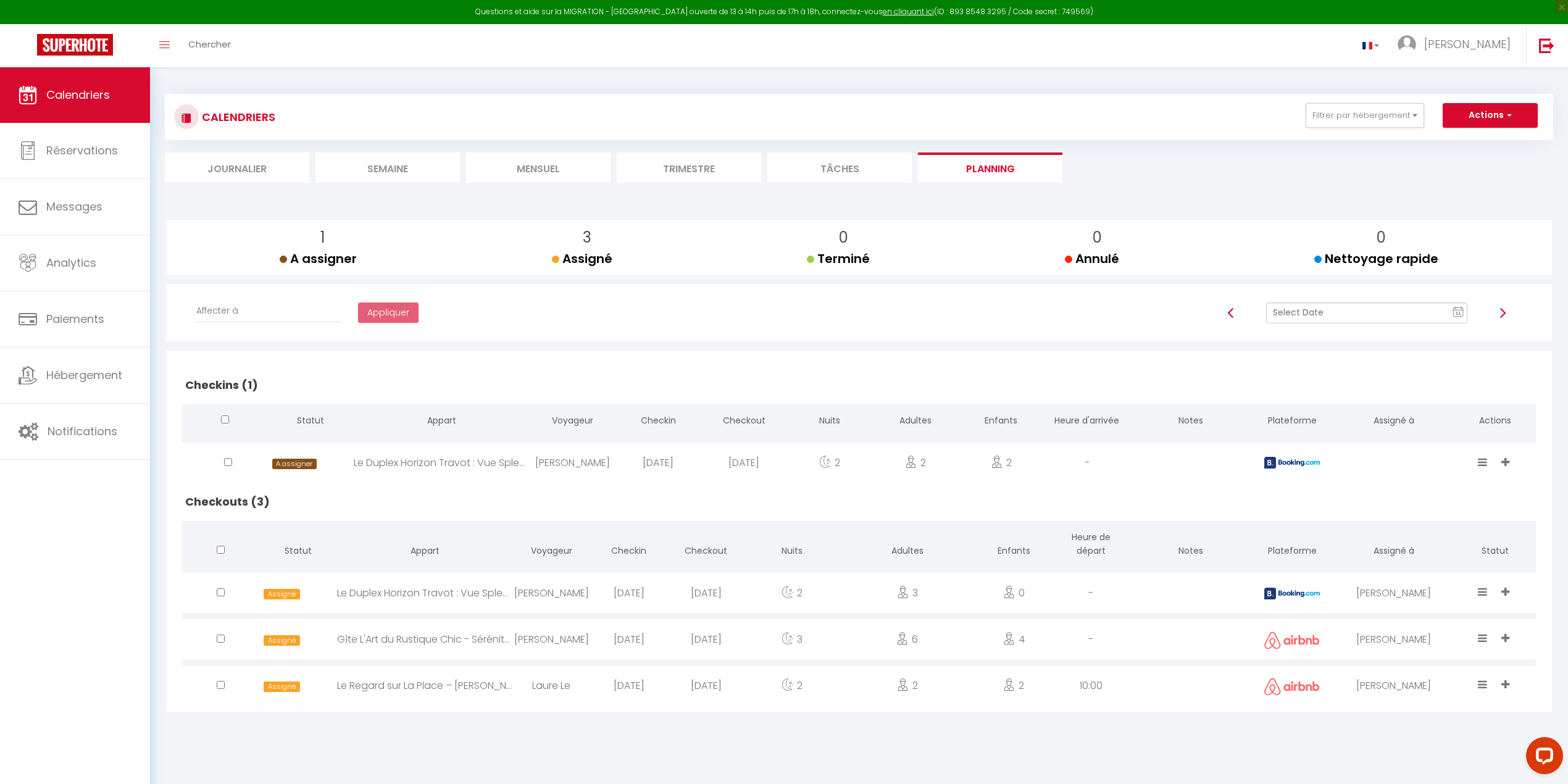
click at [922, 463] on img at bounding box center [1293, 462] width 56 height 11
select select "0"
select select "1"
select select
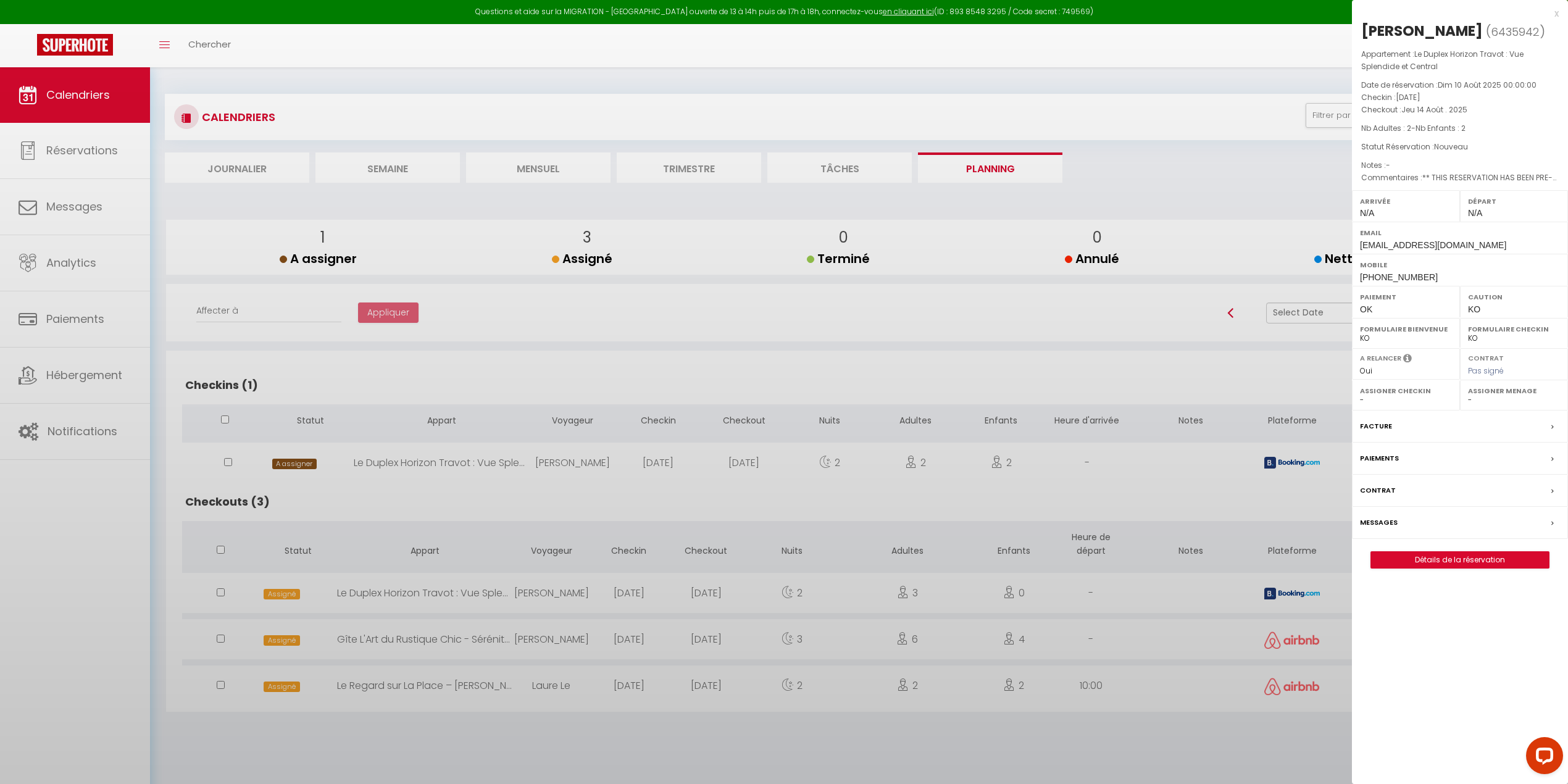
select select "46993"
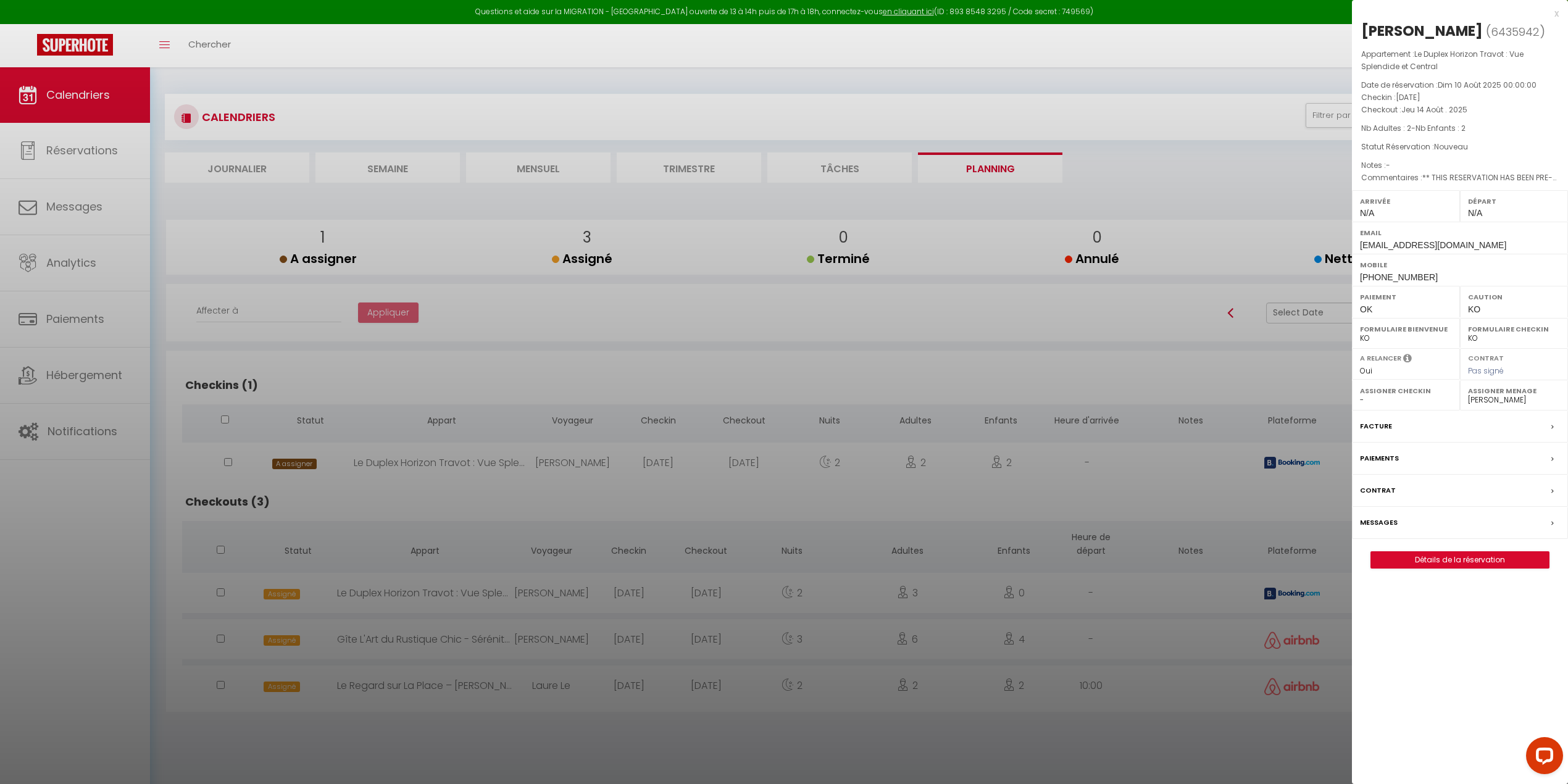
click at [922, 521] on label "Messages" at bounding box center [1379, 522] width 38 height 13
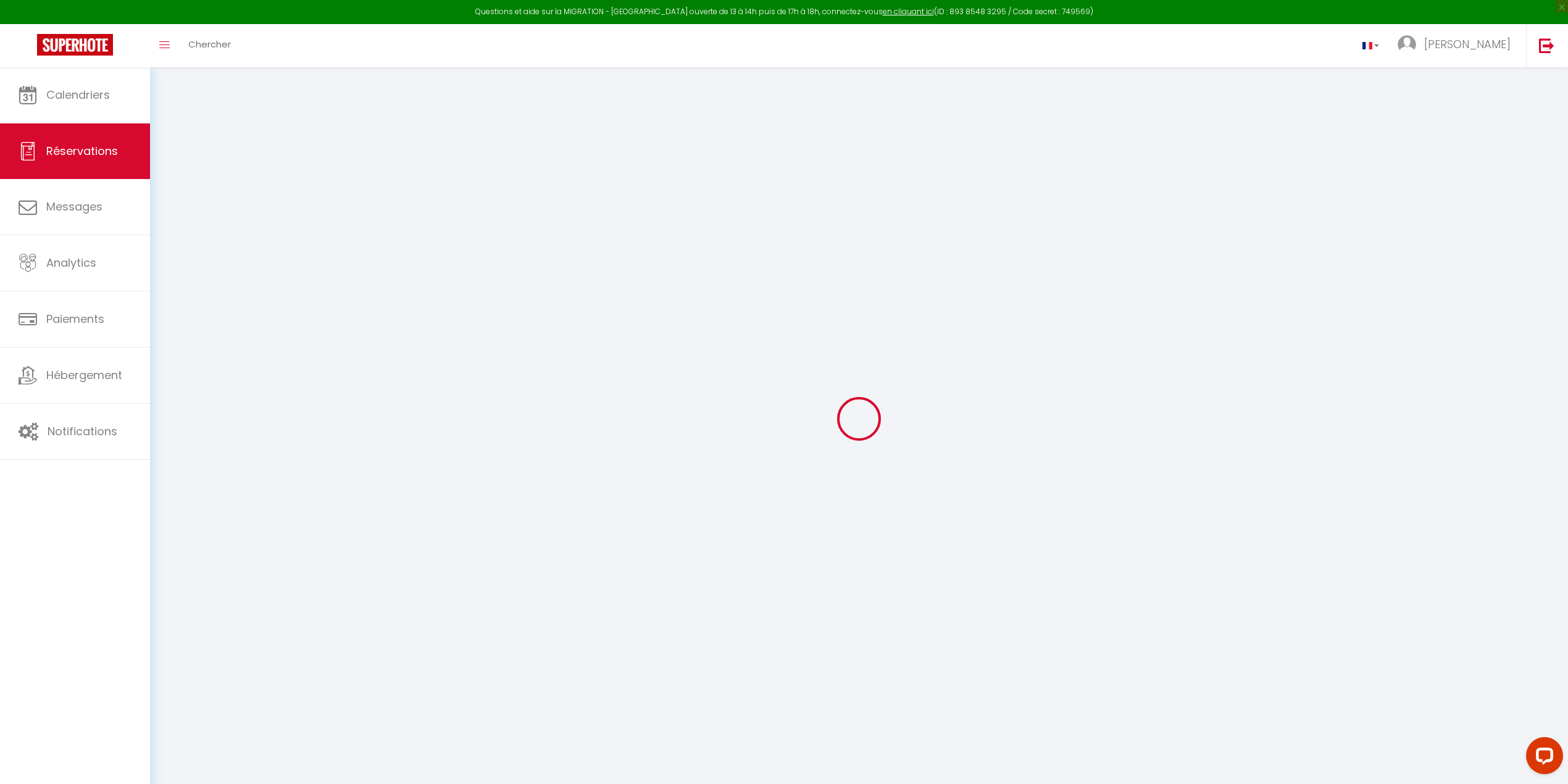
select select
checkbox input "false"
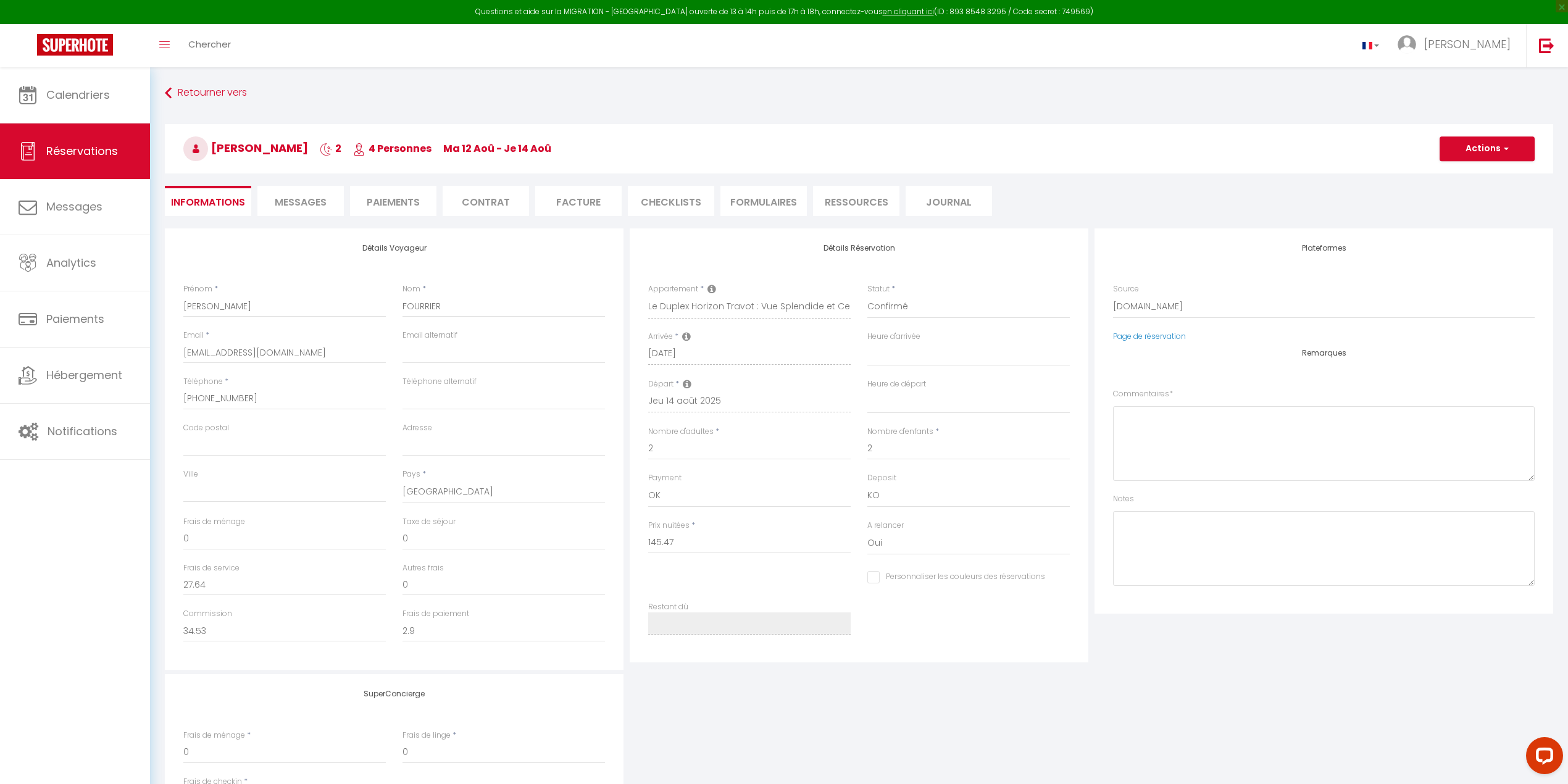
select select
checkbox input "false"
type textarea "** THIS RESERVATION HAS BEEN PRE-PAID ** BOOKING NOTE : Payment charge is EUR 2…"
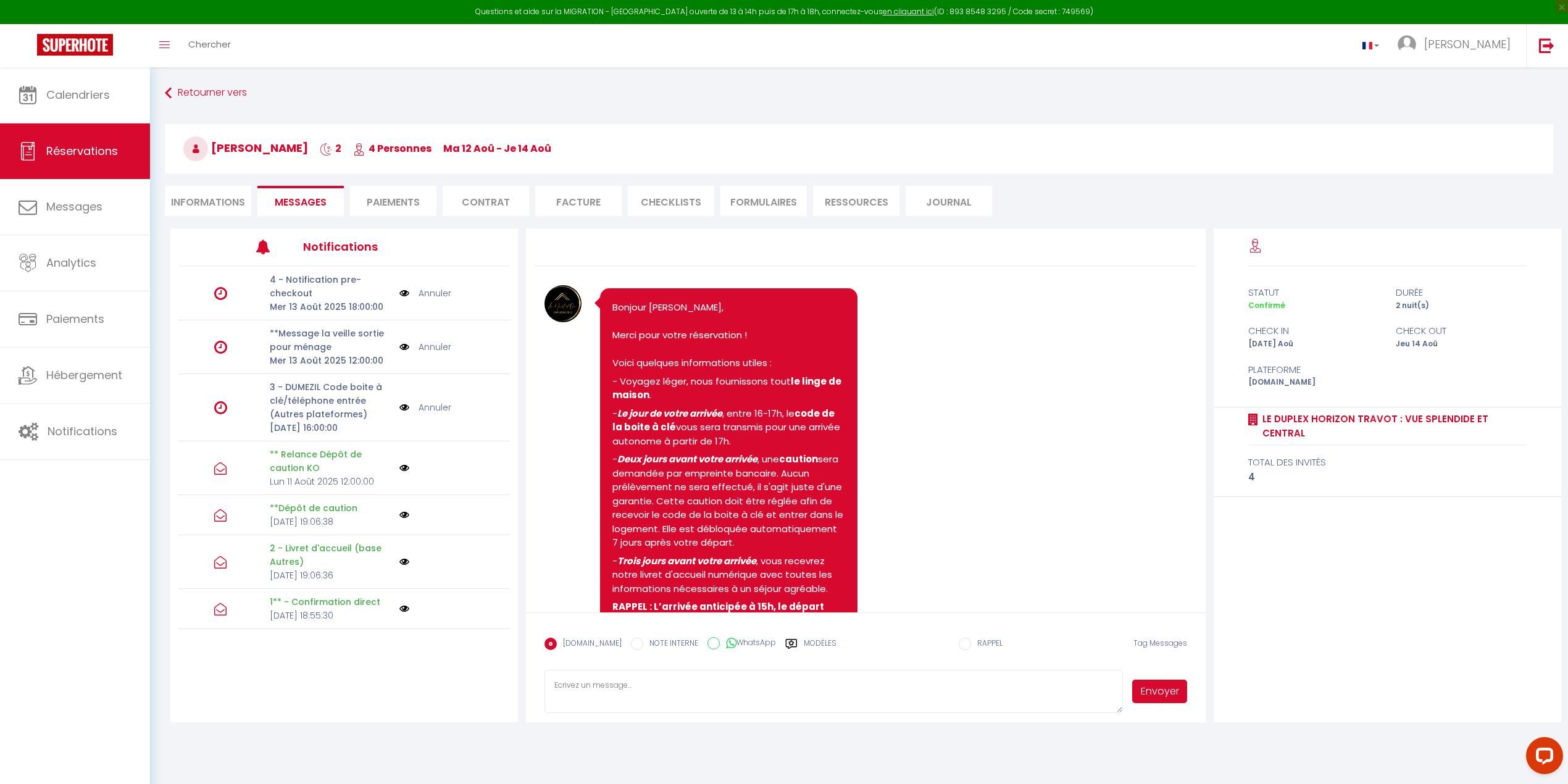
scroll to position [1699, 0]
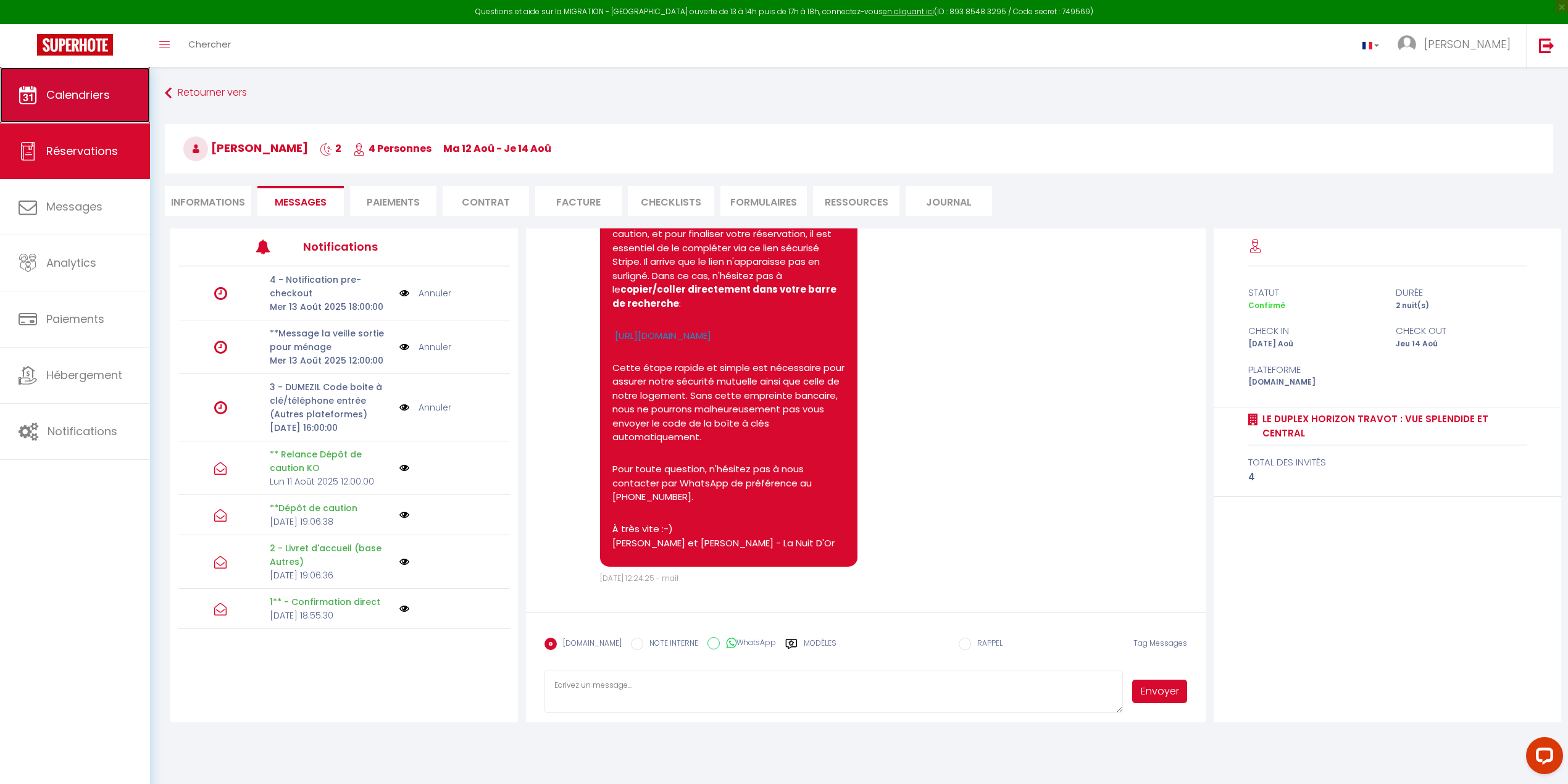
click at [78, 77] on link "Calendriers" at bounding box center [75, 95] width 150 height 55
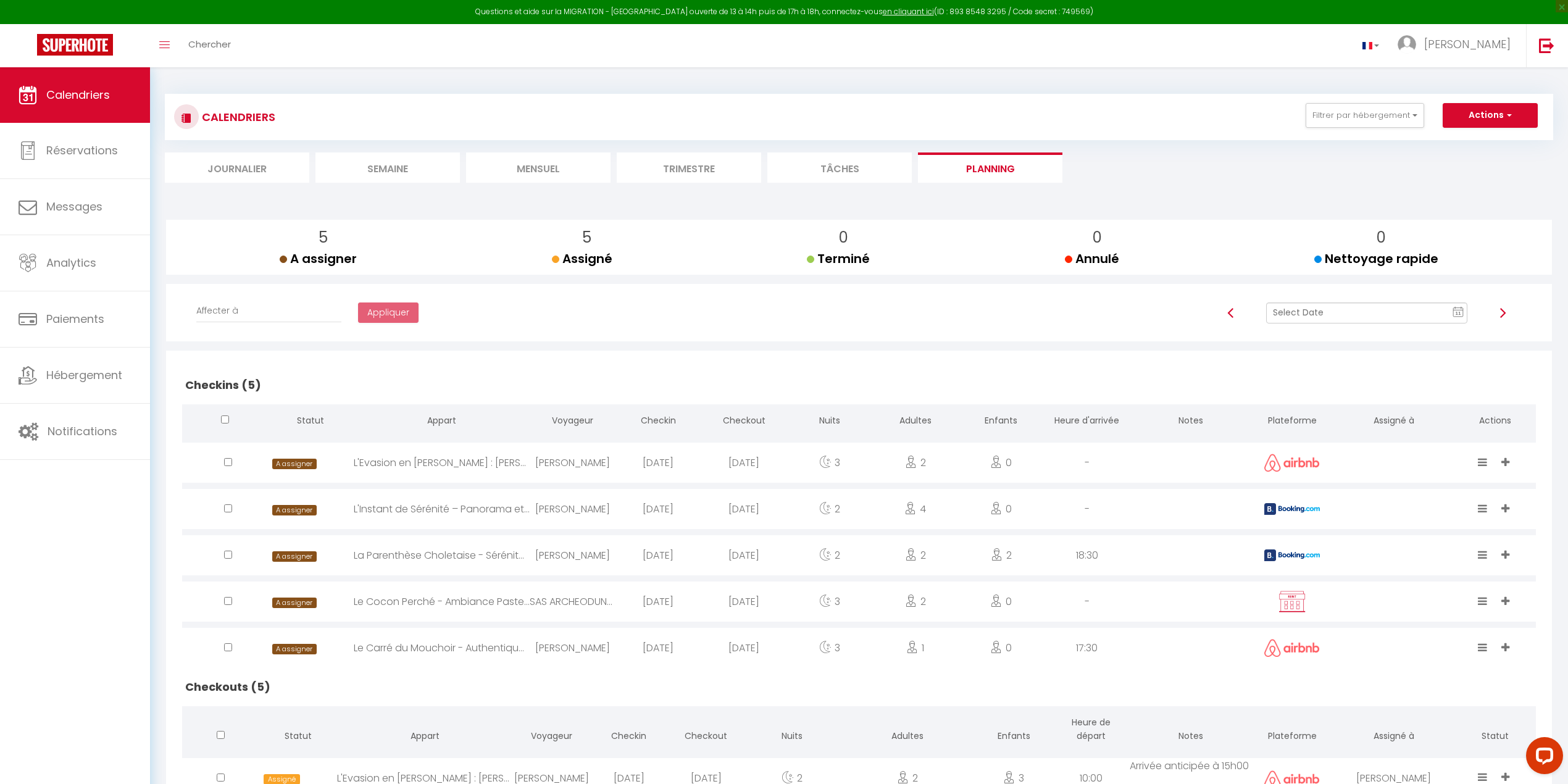
click at [922, 312] on text "11" at bounding box center [1458, 313] width 6 height 6
click at [922, 416] on td "12" at bounding box center [1371, 418] width 20 height 20
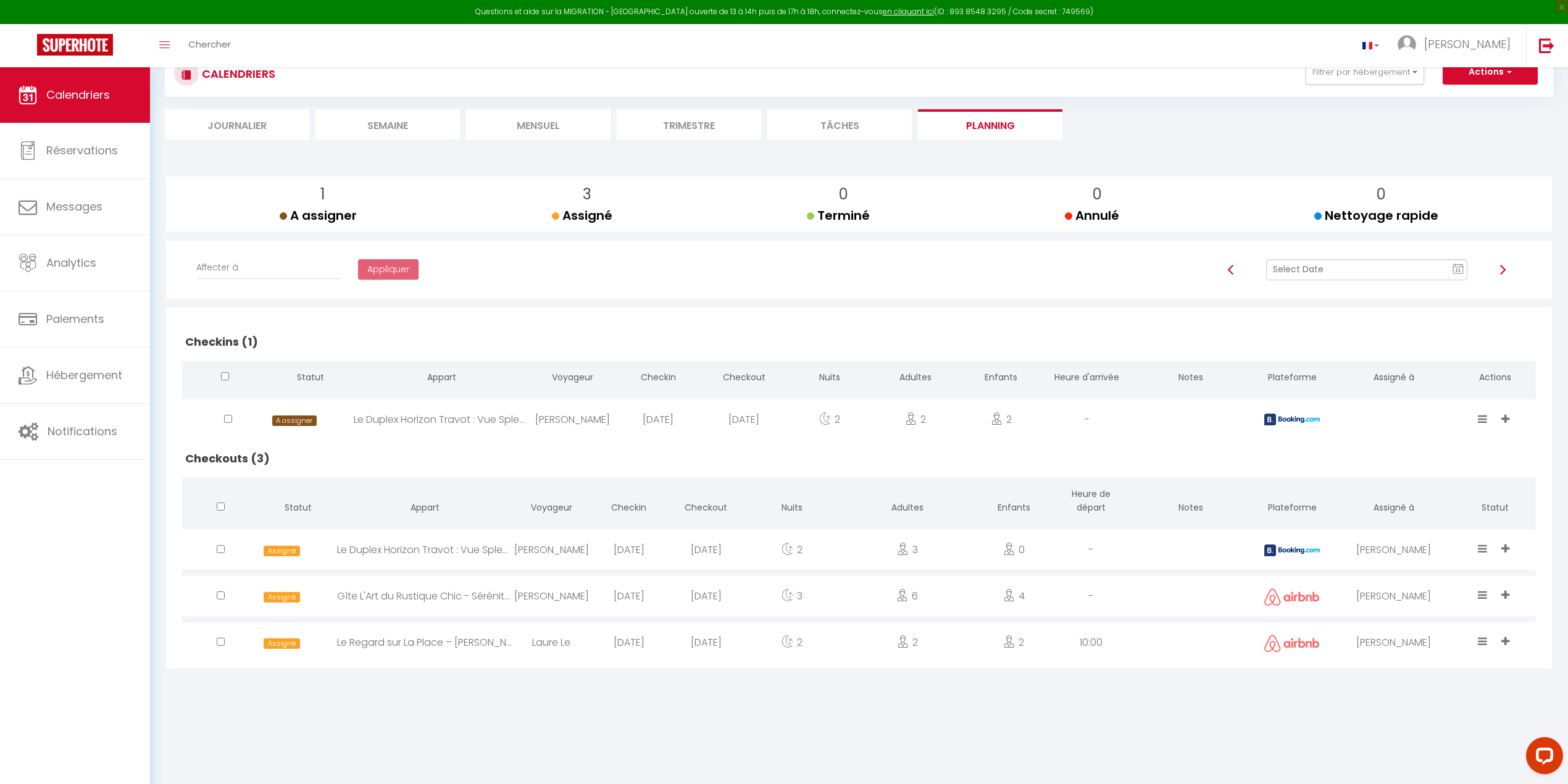
scroll to position [68, 0]
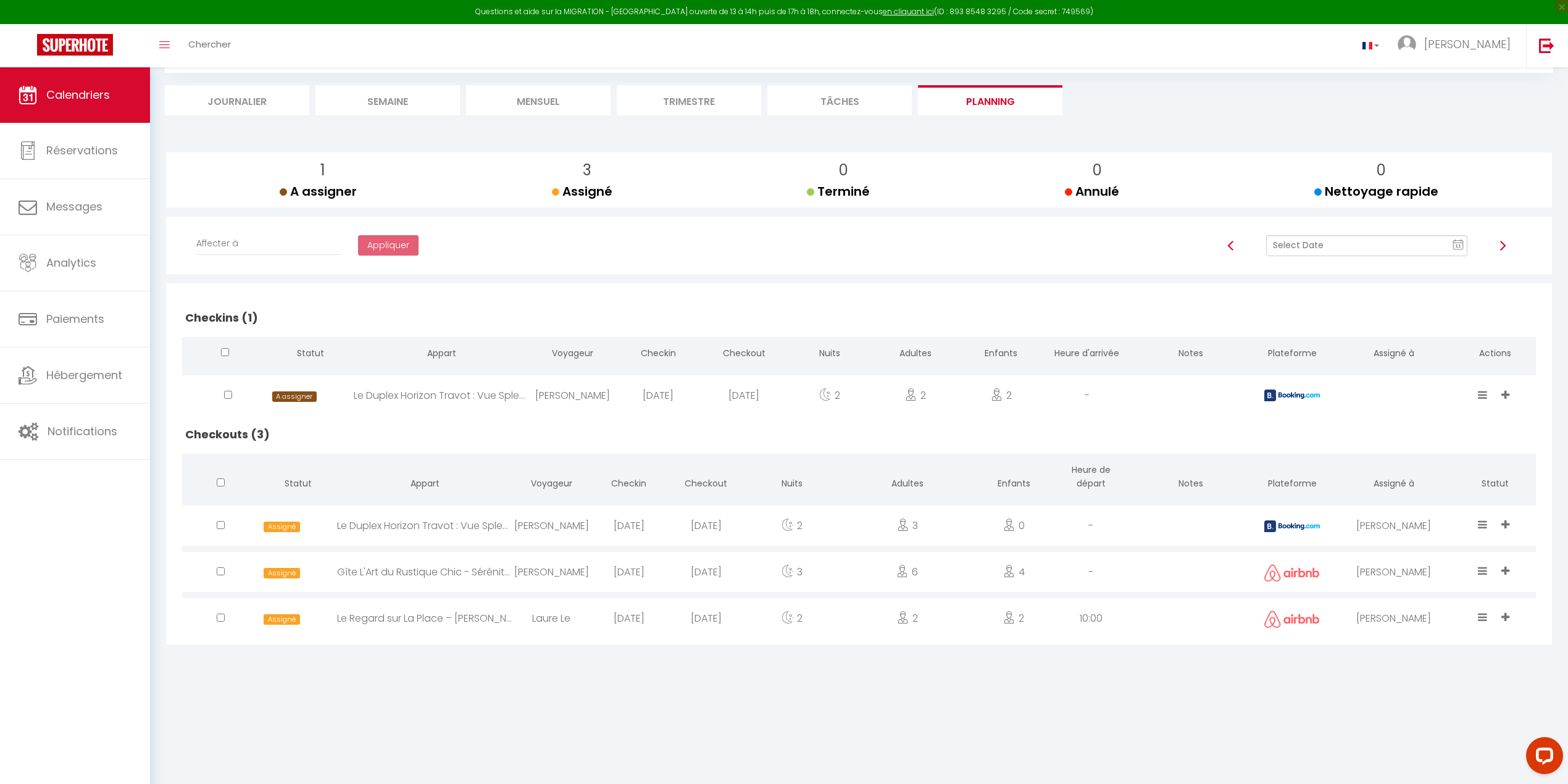
click at [922, 245] on rect at bounding box center [1458, 245] width 10 height 9
click at [922, 351] on td "13" at bounding box center [1391, 351] width 20 height 20
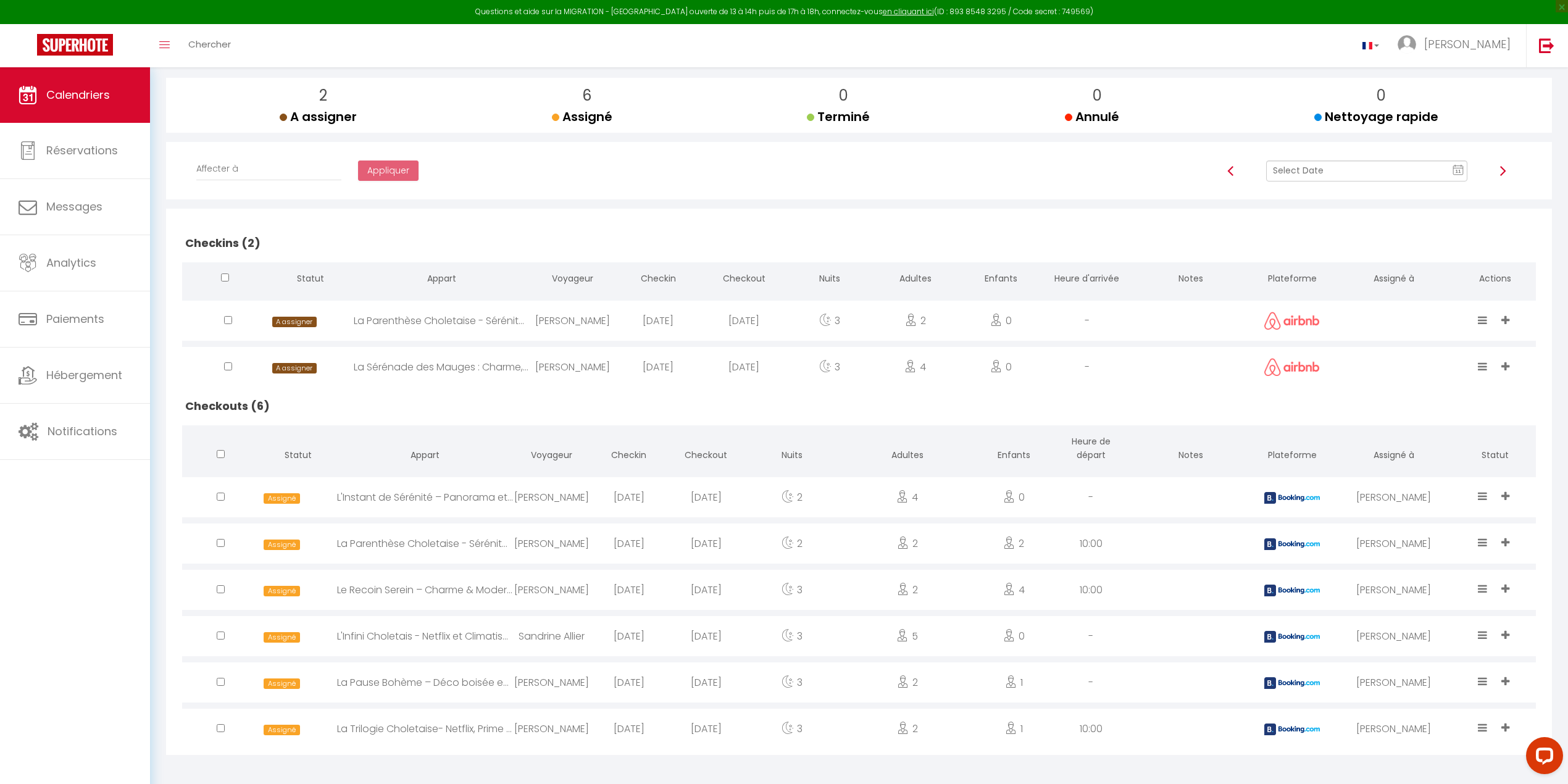
scroll to position [0, 0]
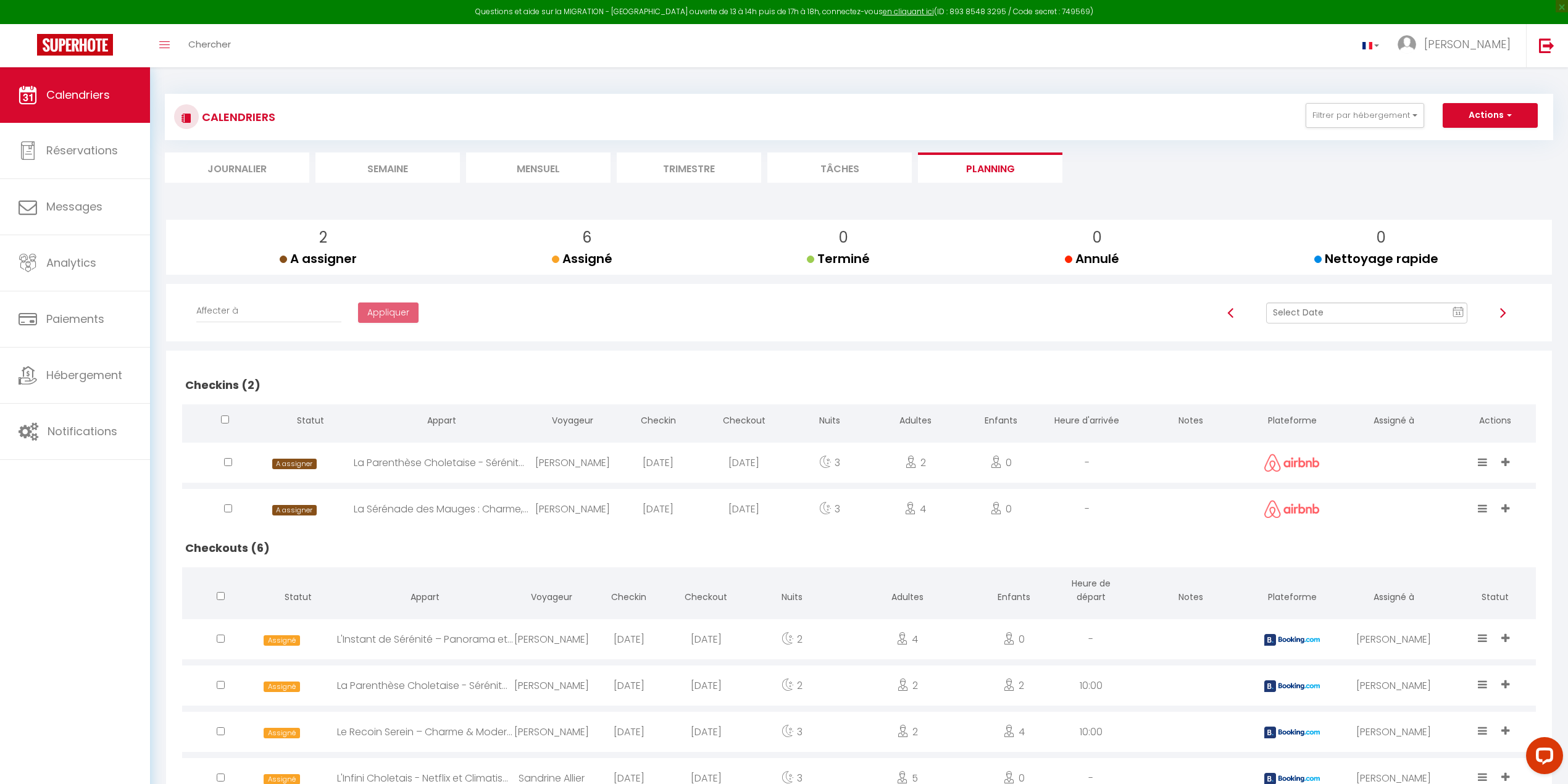
click at [549, 165] on li "Mensuel" at bounding box center [538, 167] width 144 height 31
